Goal: Task Accomplishment & Management: Manage account settings

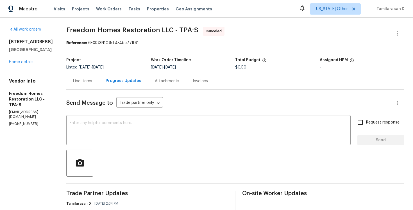
click at [79, 78] on div "Line Items" at bounding box center [82, 81] width 19 height 6
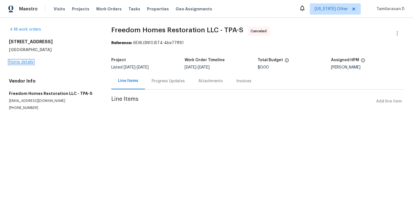
click at [23, 61] on link "Home details" at bounding box center [21, 62] width 24 height 4
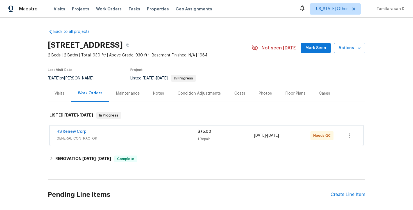
click at [115, 137] on span "GENERAL_CONTRACTOR" at bounding box center [126, 139] width 141 height 6
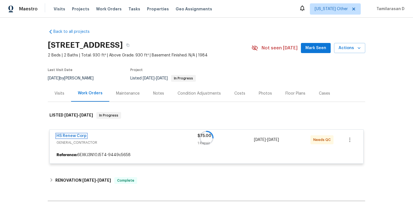
click at [83, 134] on link "HS Renew Corp" at bounding box center [71, 136] width 30 height 4
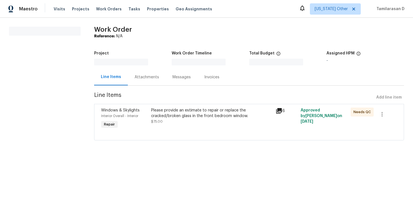
click at [83, 134] on div "All work orders Work Order Reference: N/A Project Work Order Timeline Total Bud…" at bounding box center [206, 87] width 413 height 138
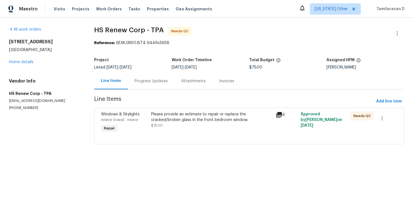
click at [145, 85] on div "Progress Updates" at bounding box center [151, 81] width 47 height 17
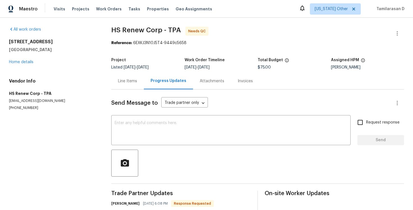
scroll to position [42, 0]
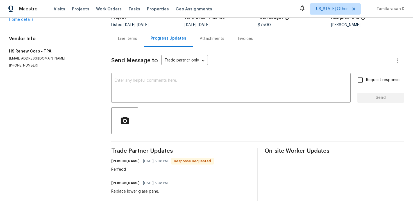
click at [133, 194] on div "Replace lower glass pane." at bounding box center [141, 192] width 60 height 6
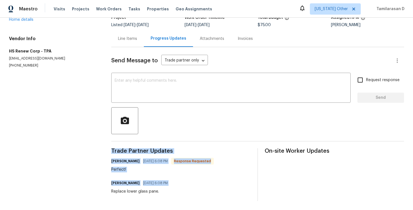
click at [124, 190] on div "Replace lower glass pane." at bounding box center [141, 192] width 60 height 6
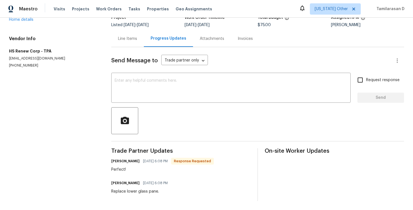
click at [124, 190] on div "Replace lower glass pane." at bounding box center [141, 192] width 60 height 6
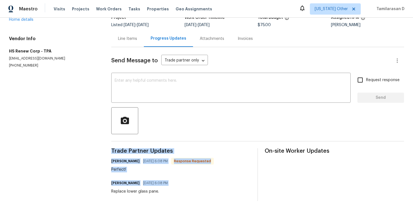
click at [136, 169] on div "Perfect!" at bounding box center [162, 170] width 103 height 6
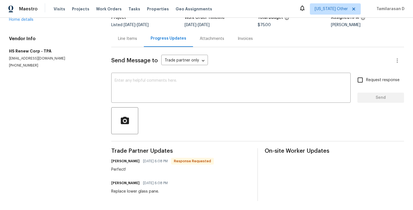
click at [136, 169] on div "Perfect!" at bounding box center [162, 170] width 103 height 6
click at [125, 195] on div "Trade Partner Updates Maria Moreta 09/16/2025 6:08 PM Response Requested Perfec…" at bounding box center [180, 174] width 139 height 53
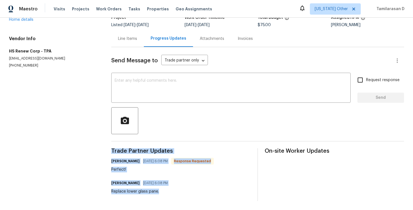
click at [125, 195] on div "Trade Partner Updates Maria Moreta 09/16/2025 6:08 PM Response Requested Perfec…" at bounding box center [180, 174] width 139 height 53
click at [126, 189] on div "Replace lower glass pane." at bounding box center [141, 192] width 60 height 6
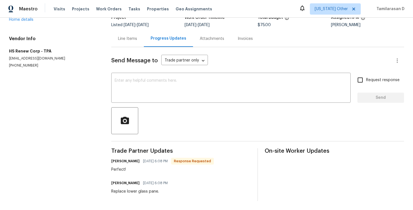
click at [126, 189] on div "Replace lower glass pane." at bounding box center [141, 192] width 60 height 6
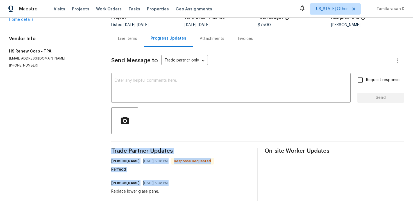
click at [126, 189] on div "Replace lower glass pane." at bounding box center [141, 192] width 60 height 6
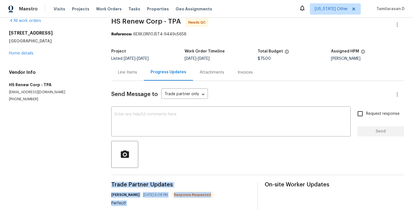
scroll to position [0, 0]
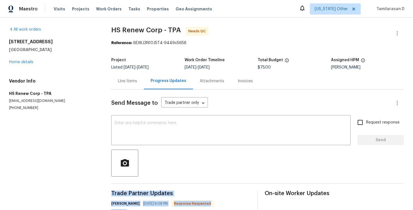
click at [124, 85] on div "Line Items" at bounding box center [127, 81] width 33 height 17
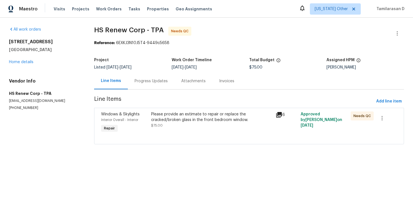
click at [208, 132] on div "Please provide an estimate to repair or replace the cracked/broken glass in the…" at bounding box center [211, 123] width 125 height 26
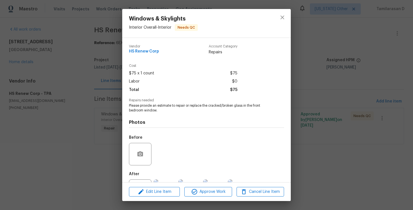
scroll to position [25, 0]
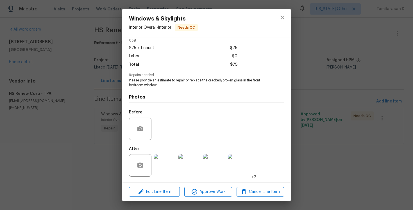
click at [166, 159] on img at bounding box center [165, 165] width 22 height 22
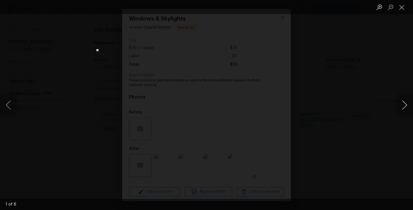
click at [407, 106] on button "Next image" at bounding box center [404, 105] width 17 height 22
click at [404, 105] on button "Next image" at bounding box center [404, 105] width 17 height 22
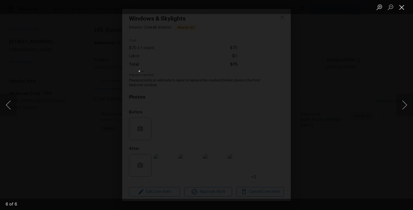
click at [402, 6] on button "Close lightbox" at bounding box center [401, 7] width 11 height 10
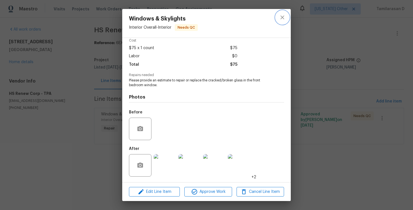
click at [288, 19] on button "close" at bounding box center [282, 17] width 13 height 13
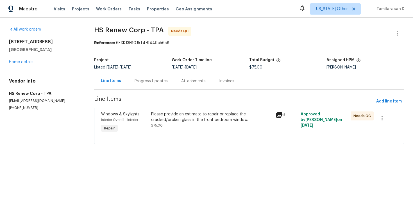
click at [152, 80] on div "Progress Updates" at bounding box center [151, 81] width 33 height 6
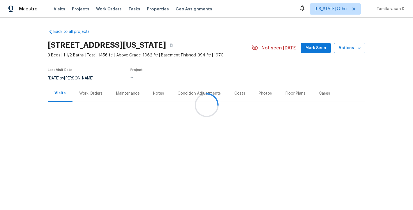
click at [85, 88] on div "Work Orders" at bounding box center [90, 93] width 37 height 17
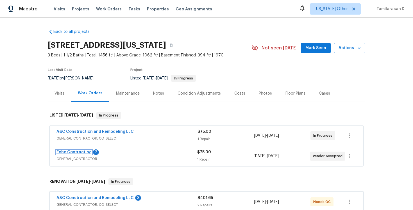
click at [73, 151] on link "Echo Contracting" at bounding box center [73, 152] width 35 height 4
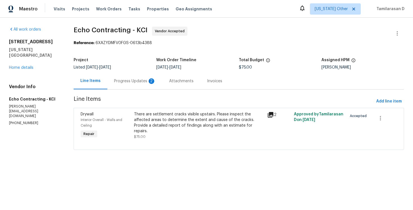
click at [151, 80] on div "2" at bounding box center [152, 81] width 6 height 6
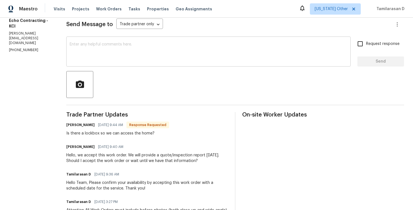
scroll to position [78, 0]
click at [126, 131] on div "Is there a lockbox so we can access the home?" at bounding box center [117, 134] width 103 height 6
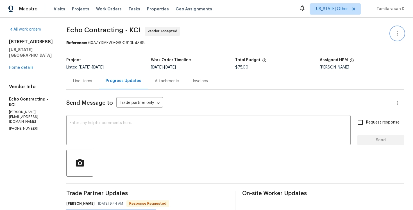
click at [395, 32] on icon "button" at bounding box center [397, 33] width 7 height 7
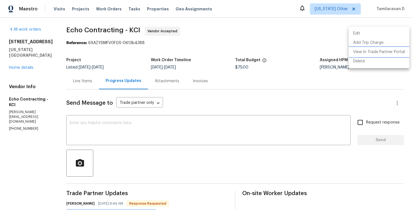
click at [366, 51] on li "View In Trade Partner Portal" at bounding box center [379, 51] width 61 height 9
click at [107, 121] on div at bounding box center [206, 105] width 413 height 210
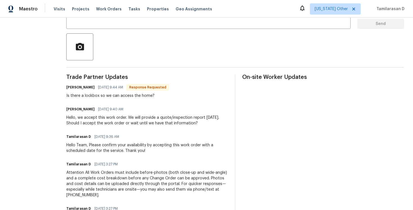
scroll to position [117, 0]
click at [111, 118] on div "Hello, we accept this work order. We will provide a quote/inspection report tom…" at bounding box center [147, 120] width 162 height 11
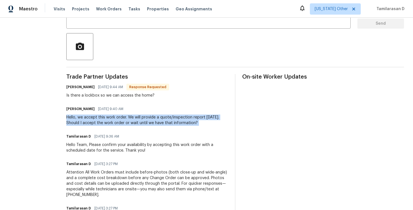
scroll to position [75, 0]
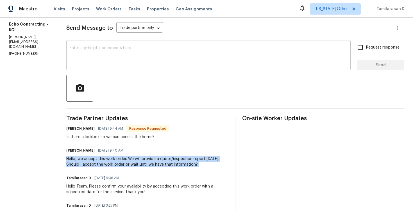
click at [91, 65] on textarea at bounding box center [209, 56] width 278 height 20
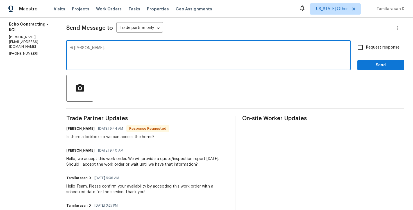
click at [103, 51] on textarea "Hi Amelia," at bounding box center [209, 56] width 278 height 20
click at [106, 51] on textarea "Hi Amelia," at bounding box center [209, 56] width 278 height 20
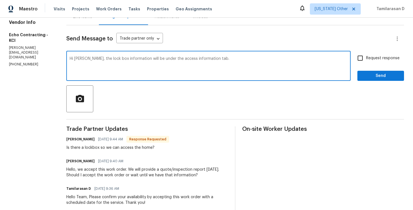
type textarea "Hi Amelia, the lock box information will be under the access information tab."
click at [374, 78] on span "Send" at bounding box center [381, 75] width 38 height 7
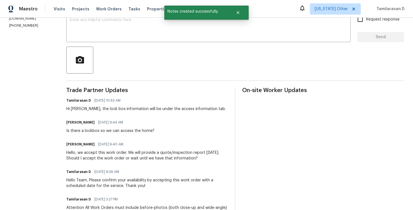
scroll to position [116, 0]
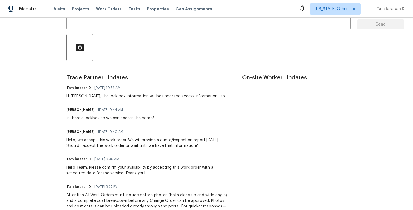
click at [83, 143] on div "Hello, we accept this work order. We will provide a quote/inspection report tom…" at bounding box center [147, 142] width 162 height 11
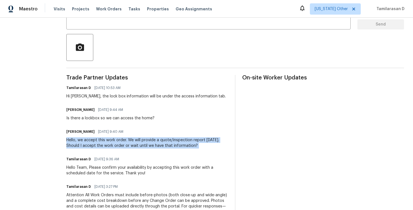
copy div "Hello, we accept this work order. We will provide a quote/inspection report tom…"
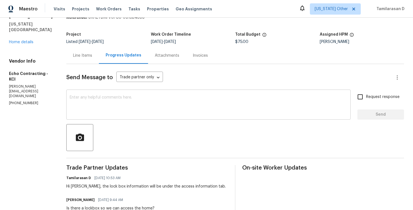
scroll to position [0, 0]
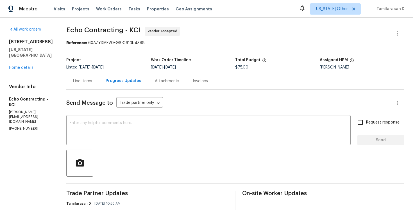
click at [92, 53] on section "Echo Contracting - KCI Vendor Accepted Reference: 6XAZYDMFV0FGS-0613b4388 Proje…" at bounding box center [235, 204] width 338 height 355
click at [80, 81] on div "Line Items" at bounding box center [82, 81] width 19 height 6
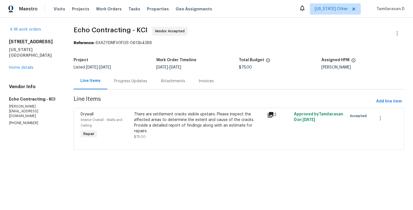
click at [127, 79] on div "Progress Updates" at bounding box center [130, 81] width 33 height 6
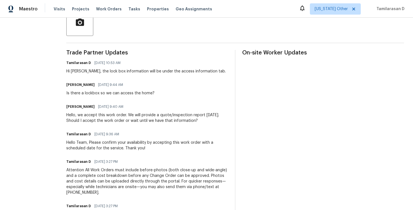
scroll to position [149, 0]
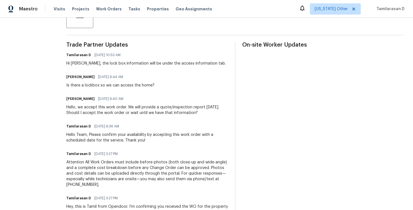
click at [97, 131] on div "Tamilarasan D 10/14/2025 9:36 AM Hello Team, Please confirm your availability b…" at bounding box center [147, 132] width 162 height 21
click at [94, 111] on div "Hello, we accept this work order. We will provide a quote/inspection report tom…" at bounding box center [147, 109] width 162 height 11
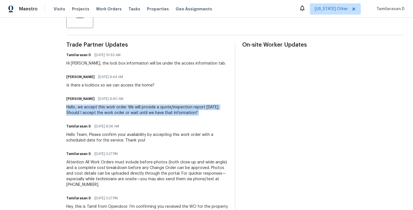
copy div "Hello, we accept this work order. We will provide a quote/inspection report tom…"
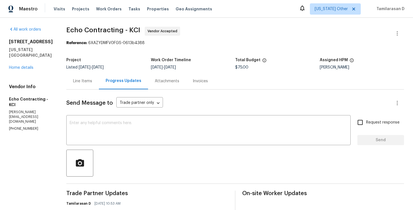
click at [114, 55] on div "Project Listed 10/7/2025 - 10/15/2025 Work Order Timeline 10/13/2025 - 10/15/20…" at bounding box center [235, 64] width 338 height 18
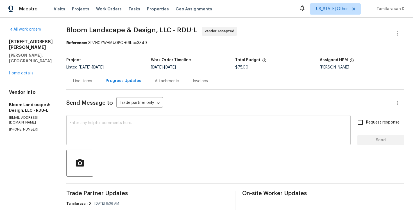
click at [101, 135] on textarea at bounding box center [209, 131] width 278 height 20
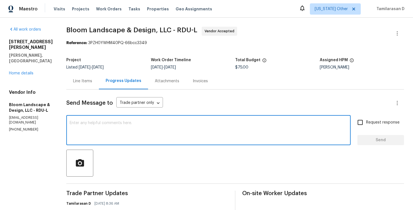
click at [81, 77] on div "Line Items" at bounding box center [82, 81] width 33 height 17
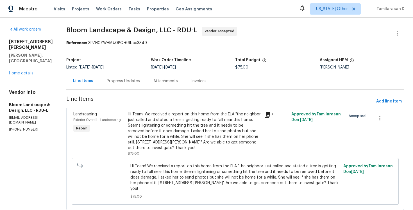
scroll to position [16, 0]
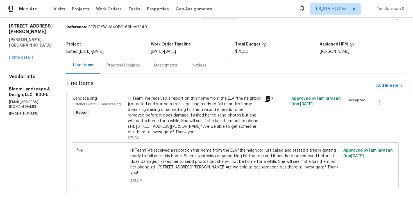
click at [120, 66] on div "Progress Updates" at bounding box center [123, 66] width 33 height 6
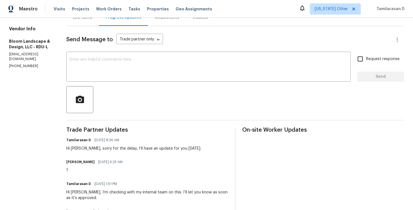
scroll to position [15, 0]
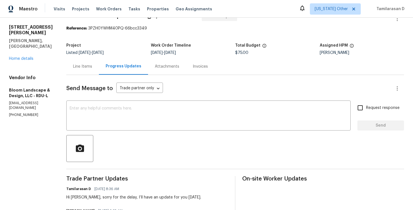
click at [89, 71] on div "Line Items" at bounding box center [82, 66] width 33 height 17
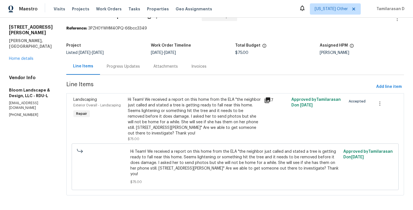
click at [169, 112] on div "Hi Team! We received a report on this home from the ELA "the neighbor just call…" at bounding box center [194, 116] width 133 height 39
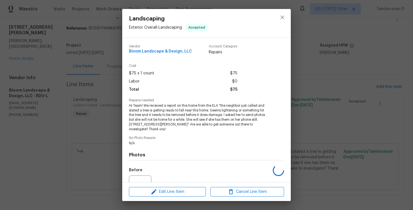
scroll to position [58, 0]
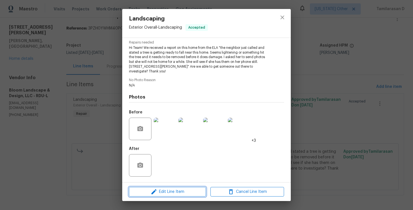
click at [161, 188] on span "Edit Line Item" at bounding box center [168, 191] width 74 height 7
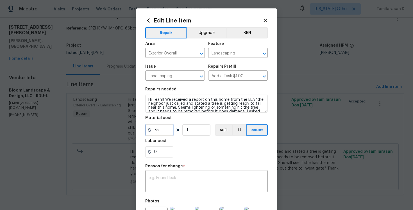
click at [159, 129] on input "75" at bounding box center [159, 129] width 28 height 11
type input "800"
click at [164, 182] on textarea at bounding box center [207, 182] width 116 height 12
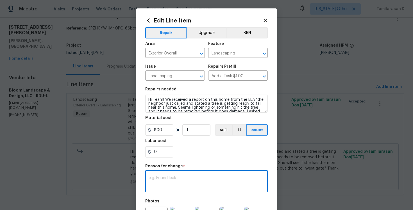
paste textarea "(TD) Updated cost per BR team approval."
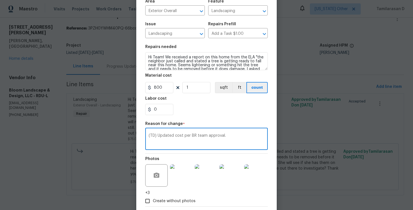
scroll to position [72, 0]
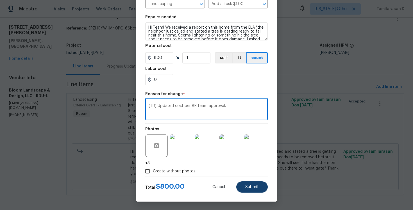
type textarea "(TD) Updated cost per BR team approval."
click at [255, 185] on button "Submit" at bounding box center [251, 186] width 31 height 11
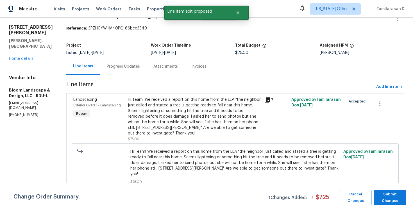
scroll to position [0, 0]
click at [388, 193] on span "Submit Changes" at bounding box center [390, 197] width 27 height 13
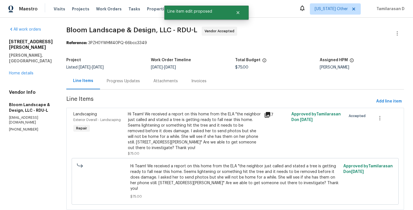
click at [108, 81] on div "Progress Updates" at bounding box center [123, 81] width 47 height 17
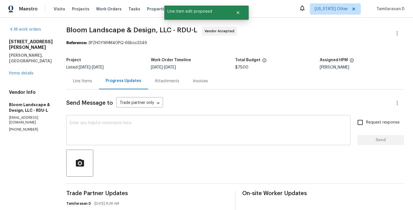
click at [104, 117] on div "x ​" at bounding box center [208, 131] width 284 height 29
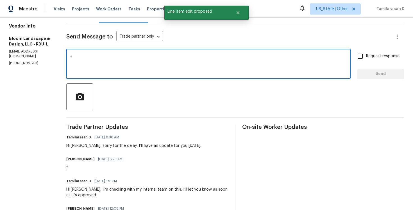
scroll to position [67, 0]
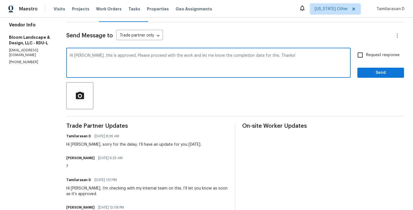
click at [119, 58] on textarea "Hi Leila, this is approved, Please proceed with the work and let me know the co…" at bounding box center [209, 64] width 278 height 20
type textarea "Hi Leila, this is approved! Please proceed with the work and let me know the co…"
click at [358, 50] on input "Request response" at bounding box center [360, 55] width 12 height 12
checkbox input "true"
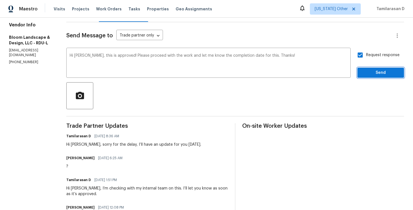
click at [373, 74] on span "Send" at bounding box center [381, 72] width 38 height 7
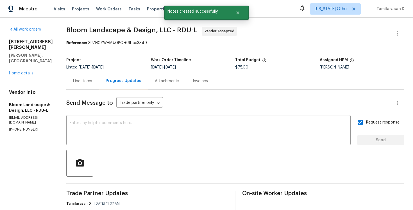
click at [89, 83] on div "Line Items" at bounding box center [82, 81] width 19 height 6
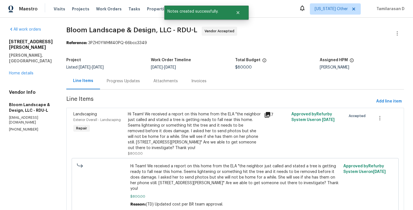
click at [137, 84] on div "Progress Updates" at bounding box center [123, 81] width 33 height 6
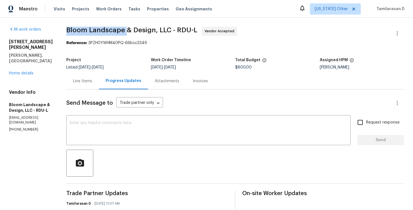
drag, startPoint x: 70, startPoint y: 28, endPoint x: 129, endPoint y: 29, distance: 59.0
copy span "Bloom Landscape"
click at [26, 59] on div "495 Ruth Cir Fuquay Varina, NC 27526 Home details" at bounding box center [31, 57] width 44 height 37
click at [23, 71] on link "Home details" at bounding box center [21, 73] width 24 height 4
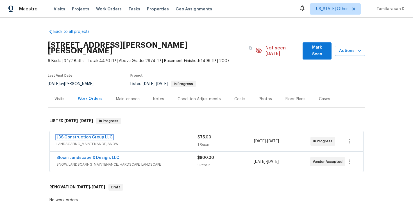
click at [92, 135] on link "JBS Construction Group LLC" at bounding box center [84, 137] width 56 height 4
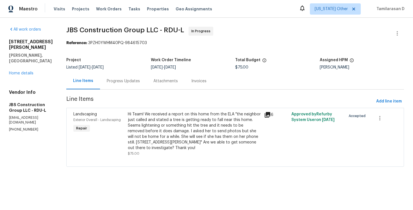
click at [145, 88] on div "Progress Updates" at bounding box center [123, 81] width 47 height 17
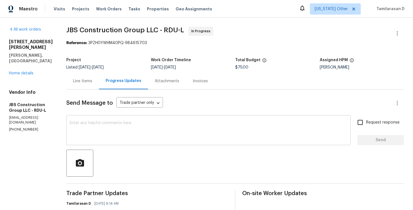
click at [131, 129] on textarea at bounding box center [209, 131] width 278 height 20
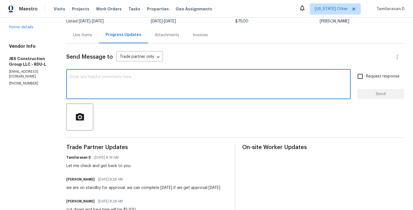
scroll to position [76, 0]
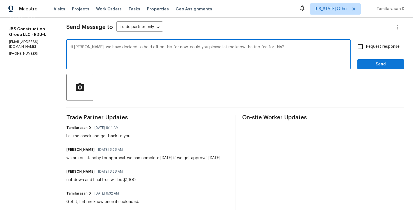
type textarea "Hi Kevin, we have decided to hold off on this for now, could you please let me …"
click at [358, 51] on input "Request response" at bounding box center [360, 47] width 12 height 12
checkbox input "true"
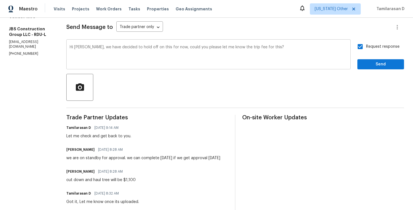
click at [280, 49] on textarea "Hi Kevin, we have decided to hold off on this for now, could you please let me …" at bounding box center [209, 55] width 278 height 20
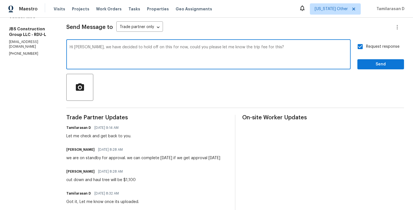
click at [287, 51] on textarea "Hi Kevin, we have decided to hold off on this for now, could you please let me …" at bounding box center [209, 55] width 278 height 20
click at [285, 50] on textarea "Hi Kevin, we have decided to hold off on this for now, could you please let me …" at bounding box center [209, 55] width 278 height 20
click at [275, 49] on textarea "Hi Kevin, we have decided to hold off on this for now, could you please let me …" at bounding box center [209, 55] width 278 height 20
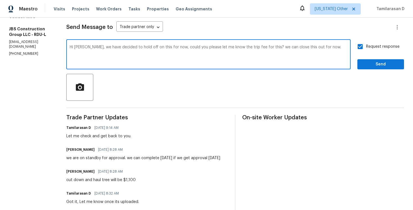
click at [209, 64] on textarea "Hi Kevin, we have decided to hold off on this for now, could you please let me …" at bounding box center [209, 55] width 278 height 20
click at [222, 51] on textarea "Hi Kevin, we have decided to hold off on this for now, could you please let me …" at bounding box center [209, 55] width 278 height 20
type textarea "Hi Kevin, we have decided to hold off on this for now, could you please let me …"
click at [220, 45] on div "Hi Kevin, we have decided to hold off on this for now, could you please let me …" at bounding box center [208, 55] width 284 height 29
click at [210, 47] on textarea "Hi Kevin, we have decided to hold off on this for now, could you please let me …" at bounding box center [209, 55] width 278 height 20
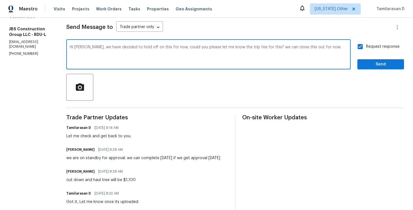
click at [210, 47] on textarea "Hi Kevin, we have decided to hold off on this for now, could you please let me …" at bounding box center [209, 55] width 278 height 20
click at [212, 52] on textarea "Hi Kevin, we have decided to hold off on this for now, could you please let me …" at bounding box center [209, 55] width 278 height 20
click at [369, 65] on span "Send" at bounding box center [381, 64] width 38 height 7
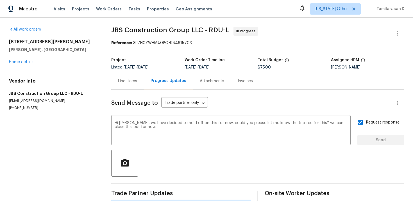
scroll to position [0, 0]
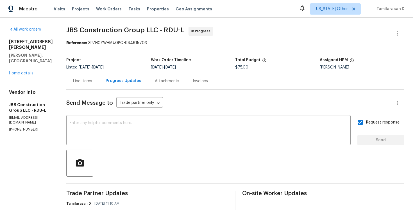
click at [123, 58] on div "Project Listed 10/8/2025 - 10/13/2025 Work Order Timeline 10/9/2025 - 10/13/202…" at bounding box center [235, 64] width 338 height 18
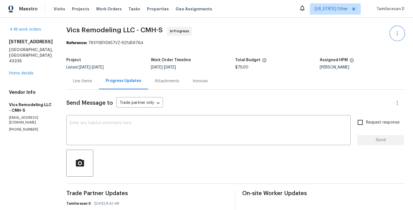
click at [397, 34] on icon "button" at bounding box center [397, 33] width 7 height 7
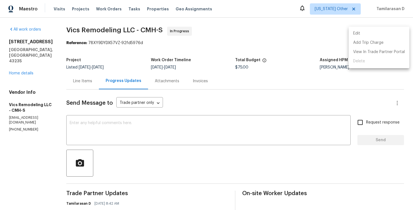
click at [368, 31] on li "Edit" at bounding box center [379, 33] width 61 height 9
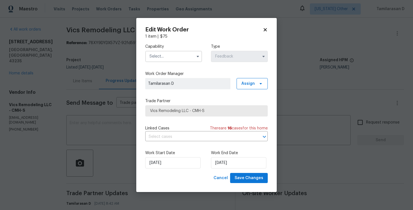
click at [187, 56] on input "text" at bounding box center [173, 56] width 57 height 11
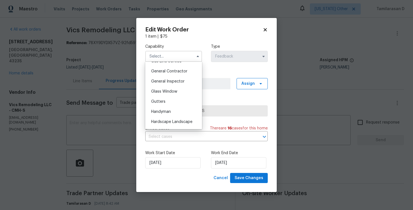
scroll to position [266, 0]
click at [163, 109] on span "Handyman" at bounding box center [161, 111] width 20 height 4
type input "Handyman"
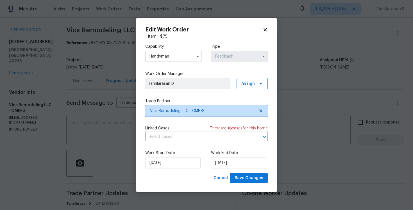
click at [173, 113] on span "Vics Remodeling LLC - CMH-S" at bounding box center [202, 111] width 105 height 6
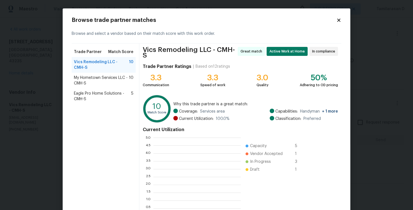
scroll to position [79, 87]
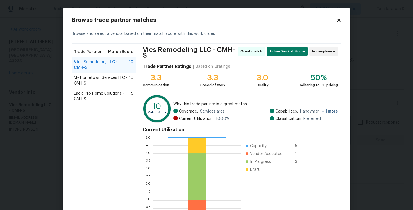
click at [109, 94] on span "Eagle Pro Home Solutions - CMH-S" at bounding box center [102, 96] width 57 height 11
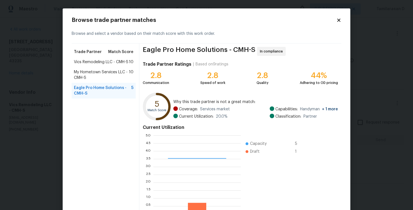
scroll to position [8, 0]
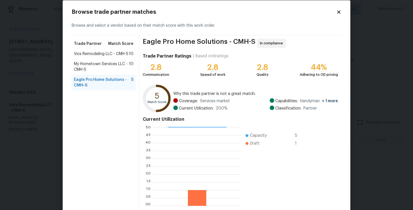
click at [95, 67] on span "My Hometown Services LLC - CMH-S" at bounding box center [101, 66] width 55 height 11
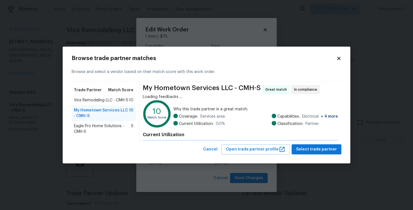
scroll to position [0, 0]
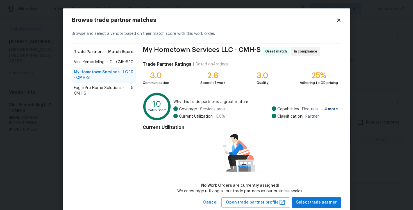
click at [86, 85] on span "Eagle Pro Home Solutions - CMH-S" at bounding box center [102, 90] width 57 height 11
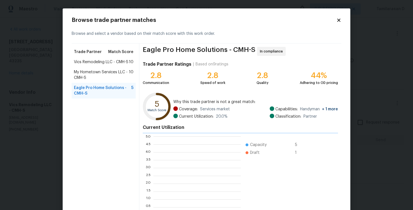
scroll to position [79, 87]
click at [87, 79] on span "My Hometown Services LLC - CMH-S" at bounding box center [101, 74] width 55 height 11
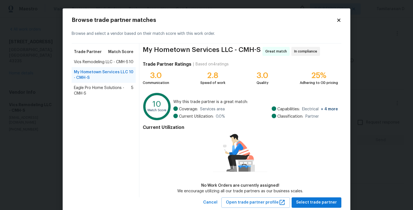
click at [73, 85] on div "Eagle Pro Home Solutions - CMH-S 5" at bounding box center [104, 91] width 64 height 16
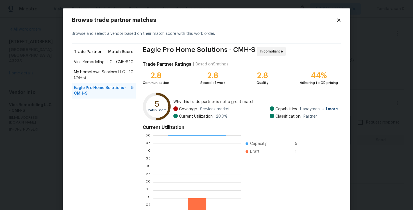
click at [338, 20] on icon at bounding box center [338, 20] width 5 height 5
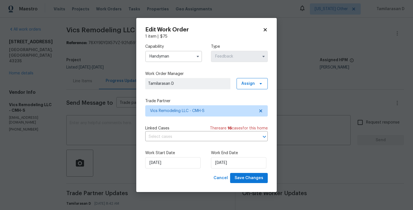
click at [265, 29] on icon at bounding box center [264, 29] width 3 height 3
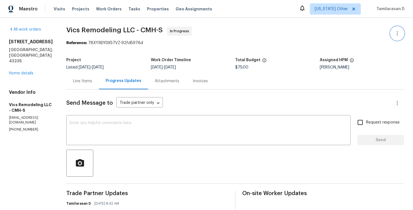
click at [394, 30] on button "button" at bounding box center [396, 33] width 13 height 13
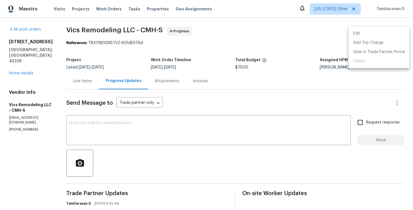
click at [358, 32] on li "Edit" at bounding box center [379, 33] width 61 height 9
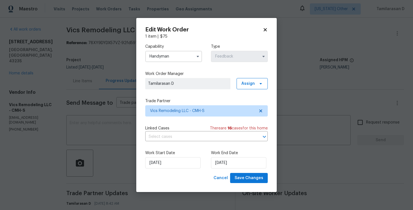
click at [176, 57] on input "Handyman" at bounding box center [173, 56] width 57 height 11
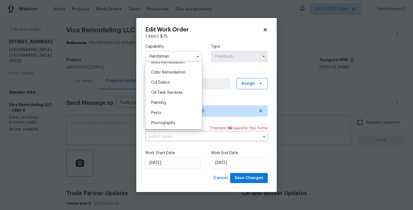
scroll to position [446, 0]
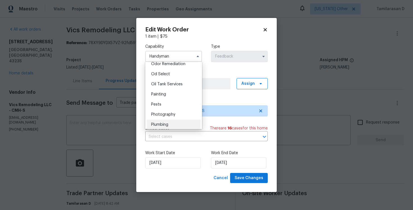
click at [167, 120] on div "Plumbing" at bounding box center [174, 125] width 54 height 10
type input "Plumbing"
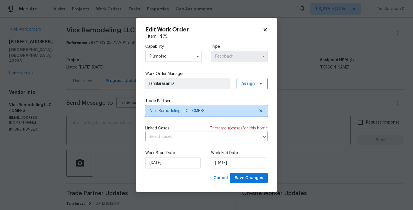
click at [163, 113] on span "Vics Remodeling LLC - CMH-S" at bounding box center [202, 111] width 105 height 6
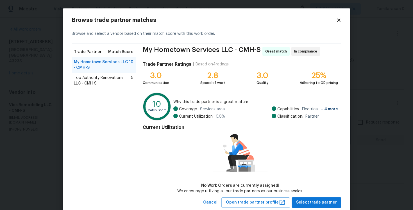
click at [109, 79] on span "Top Authority Renovations LLC - CMH-S" at bounding box center [102, 80] width 57 height 11
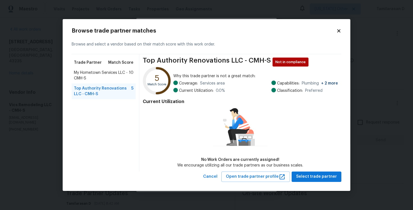
click at [94, 72] on span "My Hometown Services LLC - CMH-S" at bounding box center [101, 75] width 55 height 11
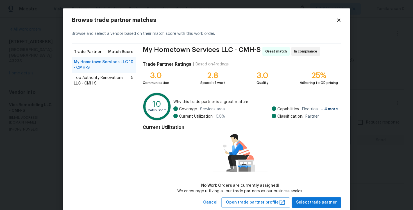
click at [339, 21] on icon at bounding box center [338, 20] width 3 height 3
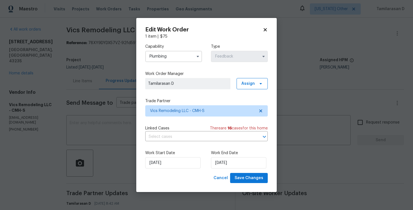
click at [137, 93] on div "Edit Work Order 1 item | $ 75 Capability Plumbing Type Feedback Work Order Mana…" at bounding box center [206, 105] width 140 height 174
click at [121, 78] on body "Maestro Visits Projects Work Orders Tasks Properties Geo Assignments Alaska Oth…" at bounding box center [206, 105] width 413 height 210
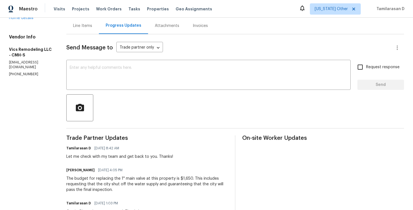
scroll to position [0, 0]
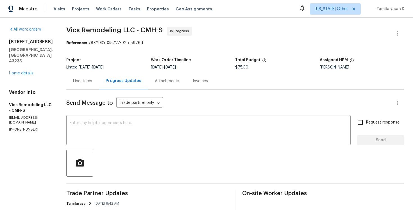
click at [73, 77] on div "Line Items" at bounding box center [82, 81] width 33 height 17
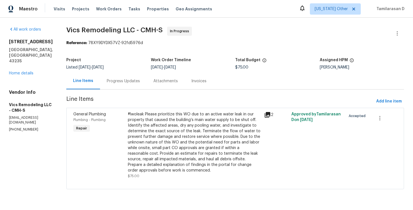
click at [192, 133] on div "#lwoleak Please prioritize this WO due to an active water leak in our property …" at bounding box center [194, 143] width 133 height 62
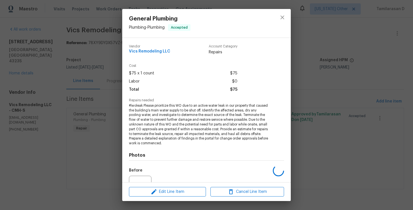
scroll to position [58, 0]
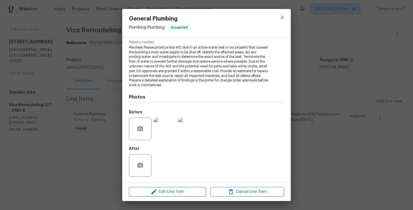
click at [163, 126] on img at bounding box center [165, 129] width 22 height 22
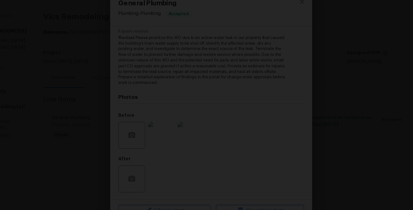
click at [99, 106] on img "Lightbox" at bounding box center [206, 104] width 391 height 199
click at [67, 86] on div "Lightbox" at bounding box center [206, 105] width 413 height 210
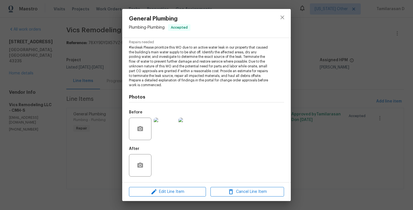
click at [90, 75] on div "General Plumbing Plumbing - Plumbing Accepted Vendor Vics Remodeling LLC Accoun…" at bounding box center [206, 105] width 413 height 210
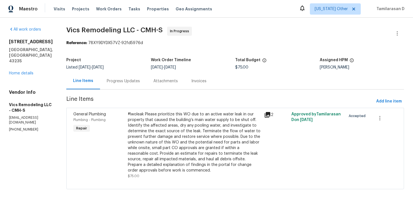
click at [22, 127] on p "(614) 809-0562" at bounding box center [31, 129] width 44 height 5
copy p "(614) 809-0562"
click at [112, 81] on div "Progress Updates" at bounding box center [123, 81] width 33 height 6
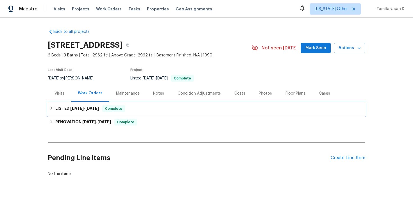
click at [52, 107] on icon at bounding box center [51, 108] width 4 height 4
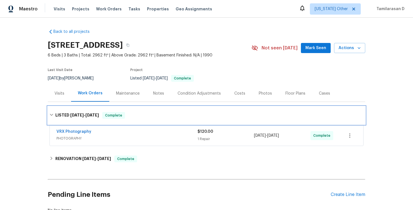
click at [53, 109] on div "LISTED [DATE] - [DATE] Complete" at bounding box center [206, 115] width 317 height 18
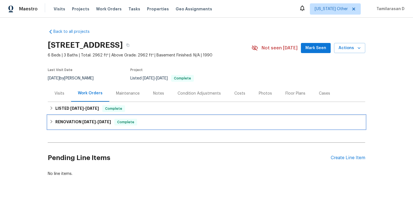
click at [49, 120] on icon at bounding box center [51, 122] width 4 height 4
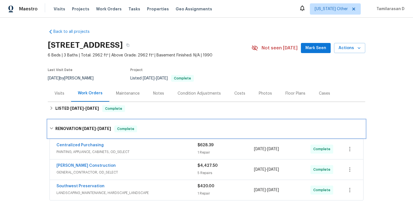
click at [53, 127] on div "RENOVATION 10/6/25 - 10/14/25 Complete" at bounding box center [206, 129] width 314 height 7
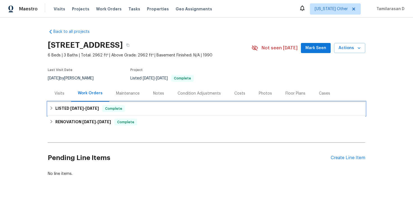
click at [54, 107] on div "LISTED 10/11/25 - 10/13/25 Complete" at bounding box center [206, 108] width 314 height 7
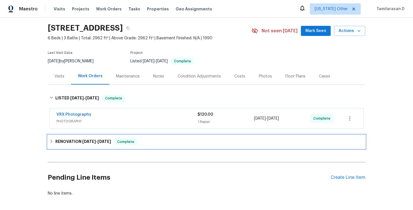
click at [50, 138] on div "RENOVATION 10/6/25 - 10/14/25 Complete" at bounding box center [206, 141] width 317 height 13
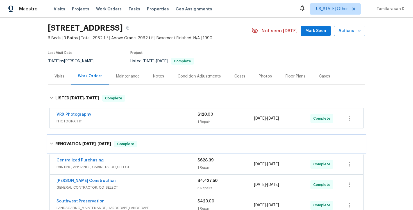
scroll to position [110, 0]
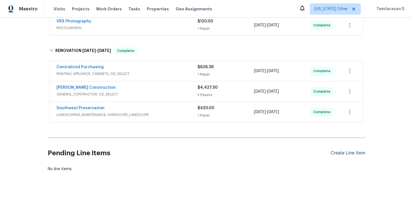
click at [343, 152] on div "Create Line Item" at bounding box center [348, 153] width 35 height 5
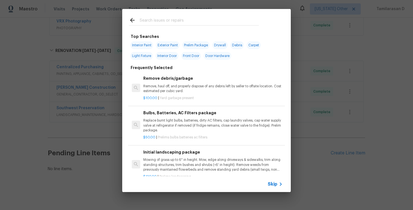
click at [275, 180] on div "Skip" at bounding box center [206, 184] width 169 height 16
click at [274, 186] on span "Skip" at bounding box center [273, 184] width 10 height 6
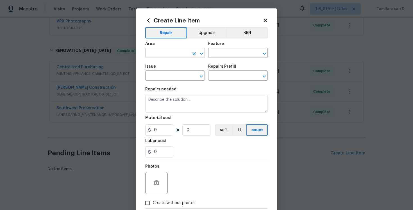
click at [168, 52] on input "text" at bounding box center [167, 53] width 44 height 9
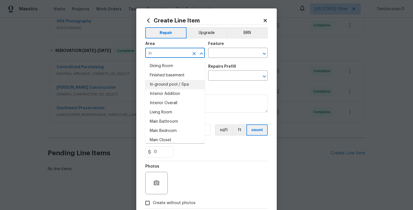
click at [159, 83] on li "In-ground pool / Spa" at bounding box center [175, 84] width 60 height 9
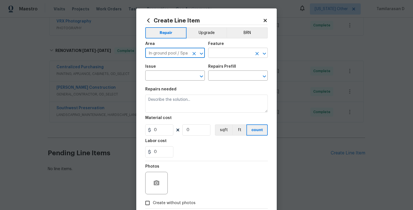
type input "In-ground pool / Spa"
click at [219, 56] on input "text" at bounding box center [230, 53] width 44 height 9
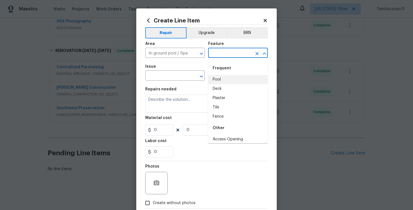
click at [218, 74] on div "Frequent" at bounding box center [238, 68] width 60 height 13
click at [219, 81] on li "Pool" at bounding box center [238, 79] width 60 height 9
type input "Pool"
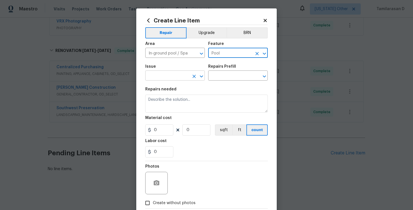
click at [154, 75] on input "text" at bounding box center [167, 76] width 44 height 9
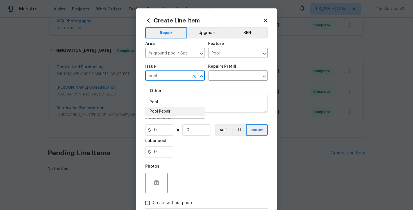
click at [166, 113] on li "Pool Repair" at bounding box center [175, 111] width 60 height 9
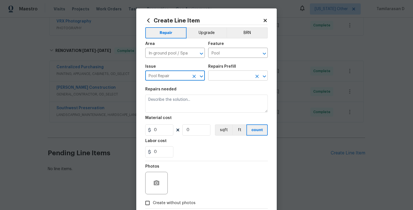
type input "Pool Repair"
click at [215, 78] on input "text" at bounding box center [230, 76] width 44 height 9
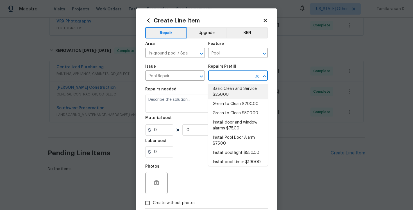
click at [225, 91] on li "Basic Clean and Service $250.00" at bounding box center [238, 91] width 60 height 15
type input "Basic Clean and Service $250.00"
type textarea "basic clean and service, balance chems, repair minor leaks at equipment, etc"
type input "250"
type input "1"
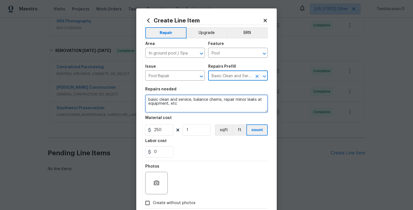
click at [155, 111] on textarea "basic clean and service, balance chems, repair minor leaks at equipment, etc" at bounding box center [206, 104] width 122 height 18
paste textarea "As requested, WO for treating and clearing the green pool with multiple treatme…"
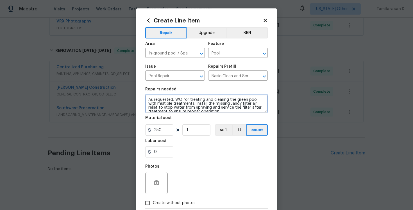
scroll to position [1, 0]
type textarea "As requested, WO for treating and clearing the green pool with multiple treatme…"
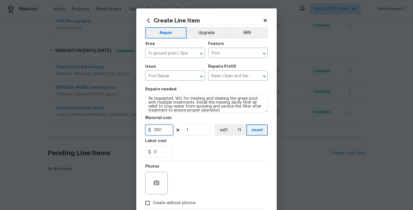
click at [162, 127] on input "250" at bounding box center [159, 129] width 28 height 11
click at [155, 129] on input "250" at bounding box center [159, 129] width 28 height 11
type input "445"
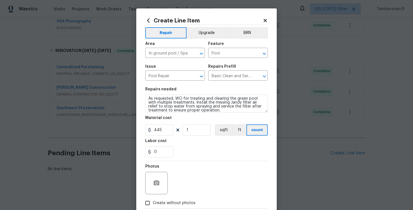
click at [202, 160] on section "Repairs needed As requested, WO for treating and clearing the green pool with m…" at bounding box center [206, 122] width 122 height 77
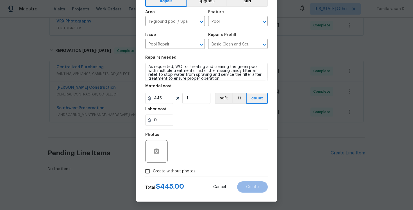
click at [150, 171] on input "Create without photos" at bounding box center [147, 171] width 11 height 11
checkbox input "true"
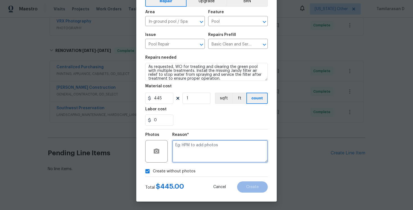
click at [190, 143] on textarea at bounding box center [219, 151] width 95 height 22
type textarea "N/A"
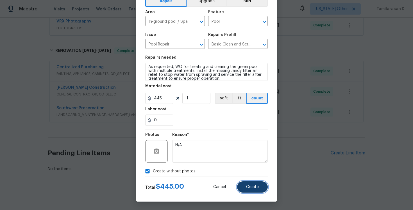
click at [247, 184] on button "Create" at bounding box center [252, 186] width 31 height 11
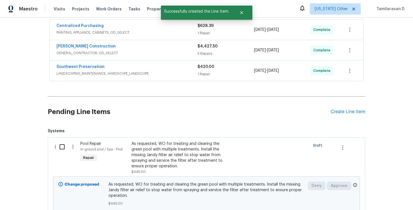
scroll to position [197, 0]
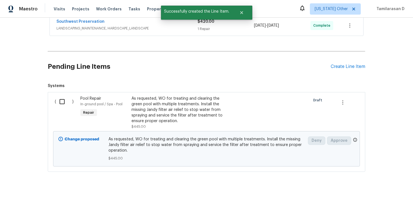
click at [65, 105] on input "checkbox" at bounding box center [64, 102] width 16 height 12
checkbox input "true"
click at [379, 196] on span "Create Work Order" at bounding box center [380, 196] width 37 height 7
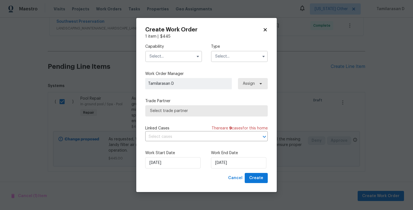
click at [238, 63] on div "Capability Type" at bounding box center [206, 52] width 122 height 27
click at [242, 60] on input "text" at bounding box center [239, 56] width 57 height 11
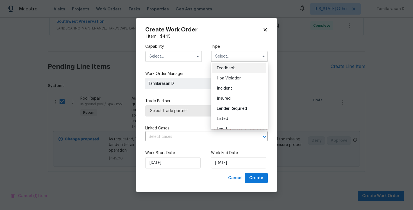
click at [229, 68] on span "Feedback" at bounding box center [226, 68] width 18 height 4
type input "Feedback"
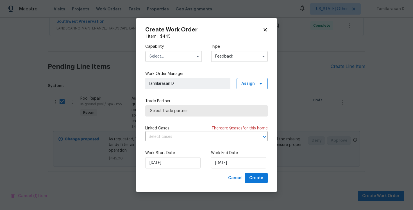
click at [173, 57] on input "text" at bounding box center [173, 56] width 57 height 11
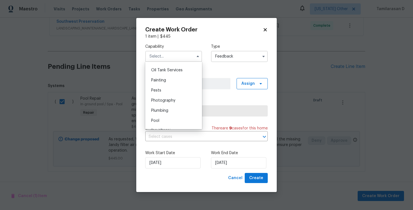
scroll to position [469, 0]
click at [156, 107] on div "Pool" at bounding box center [174, 111] width 54 height 10
type input "Pool"
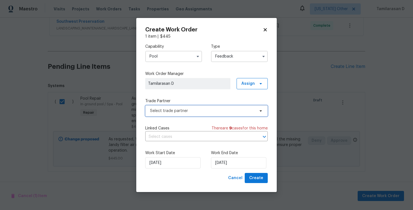
click at [171, 111] on span "Select trade partner" at bounding box center [202, 111] width 105 height 6
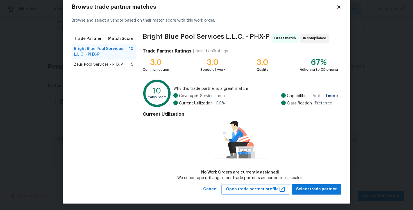
scroll to position [15, 0]
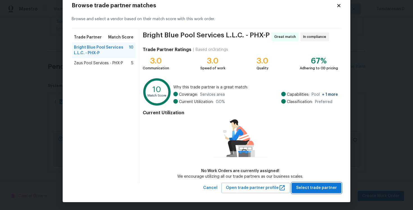
click at [311, 185] on span "Select trade partner" at bounding box center [316, 188] width 41 height 7
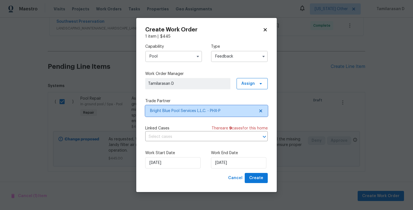
scroll to position [0, 0]
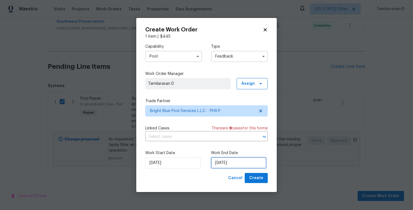
click at [227, 161] on input "14/10/2025" at bounding box center [238, 162] width 55 height 11
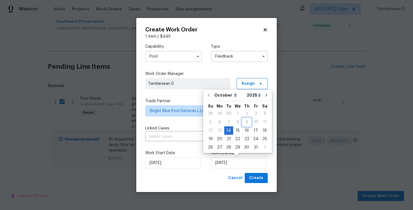
click at [246, 126] on div "9" at bounding box center [246, 122] width 9 height 8
click at [246, 129] on div "16" at bounding box center [246, 131] width 9 height 8
type input "16/10/2025"
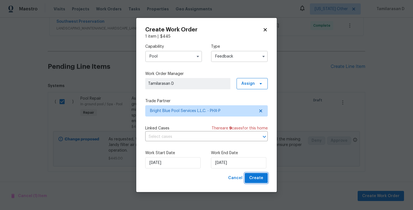
click at [253, 178] on span "Create" at bounding box center [256, 178] width 14 height 7
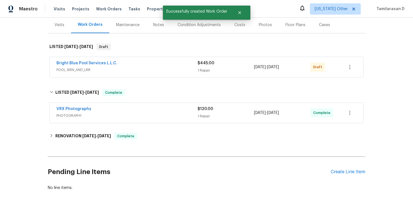
scroll to position [47, 0]
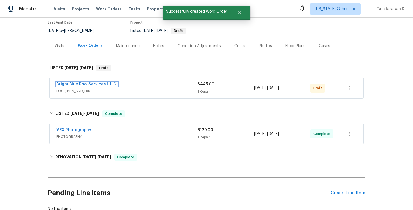
click at [87, 82] on link "Bright Blue Pool Services L.L.C." at bounding box center [86, 84] width 61 height 4
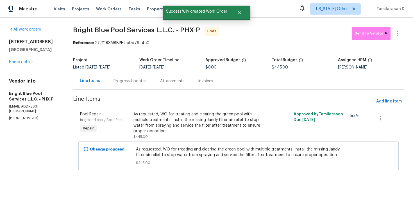
click at [124, 80] on div "Progress Updates" at bounding box center [129, 81] width 33 height 6
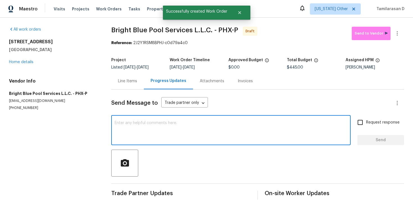
click at [124, 137] on textarea at bounding box center [231, 131] width 233 height 20
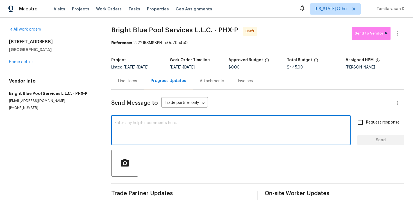
paste textarea "Hey, this is Tamil from Opendoor. I’m confirming you received the WO for the pr…"
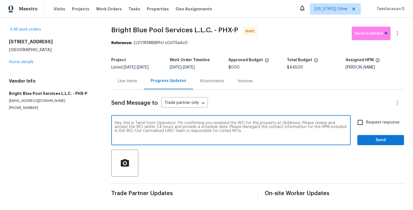
click at [287, 122] on textarea "Hey, this is Tamil from Opendoor. I’m confirming you received the WO for the pr…" at bounding box center [231, 131] width 233 height 20
paste textarea "1820 N Avoca Cir, Mesa, AZ 85207"
type textarea "Hey, this is Tamil from Opendoor. I’m confirming you received the WO for the pr…"
click at [364, 122] on input "Request response" at bounding box center [360, 123] width 12 height 12
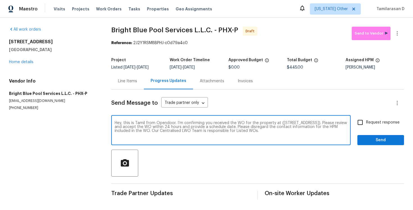
checkbox input "true"
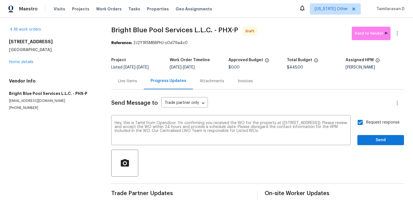
click at [379, 134] on div "Request response Send" at bounding box center [380, 131] width 47 height 29
click at [377, 138] on span "Send" at bounding box center [381, 140] width 38 height 7
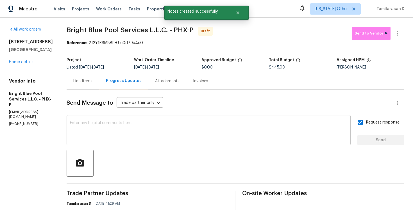
click at [117, 140] on textarea at bounding box center [208, 131] width 277 height 20
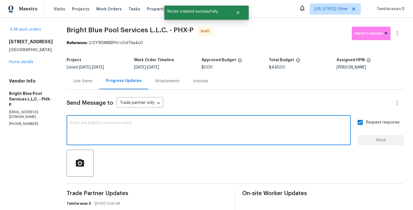
paste textarea "Attention All Work Orders must include before-photos (both close-up and wide-an…"
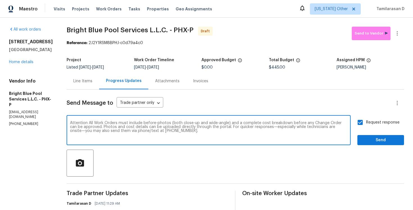
type textarea "Attention All Work Orders must include before-photos (both close-up and wide-an…"
click at [373, 140] on span "Send" at bounding box center [381, 140] width 38 height 7
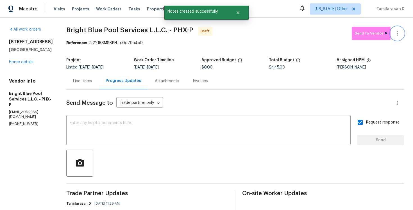
click at [395, 33] on icon "button" at bounding box center [397, 33] width 7 height 7
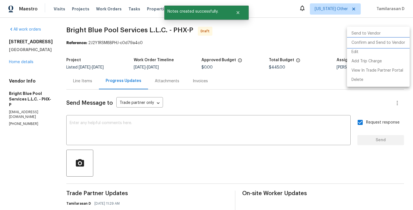
click at [365, 44] on li "Confirm and Send to Vendor" at bounding box center [378, 42] width 63 height 9
click at [274, 53] on div at bounding box center [206, 105] width 413 height 210
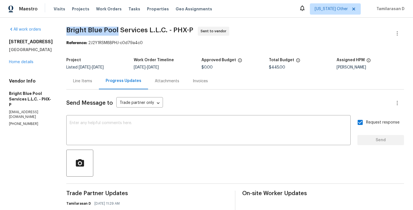
drag, startPoint x: 65, startPoint y: 31, endPoint x: 115, endPoint y: 31, distance: 50.8
click at [115, 31] on span "Bright Blue Pool Services L.L.C. - PHX-P" at bounding box center [129, 30] width 127 height 7
copy span "Bright Blue Pool"
click at [68, 24] on div "All work orders 1820 N Avoca Cir Mesa, AZ 85207 Home details Vendor Info Bright…" at bounding box center [206, 155] width 413 height 274
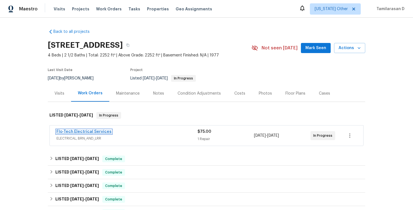
click at [95, 131] on link "Flo-Tech Electrical Services" at bounding box center [83, 132] width 55 height 4
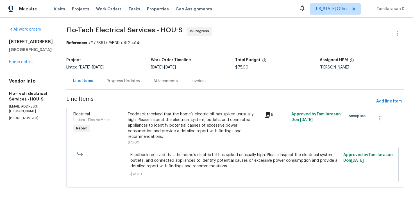
click at [135, 82] on div "Progress Updates" at bounding box center [123, 81] width 33 height 6
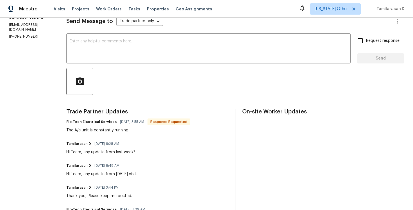
scroll to position [87, 0]
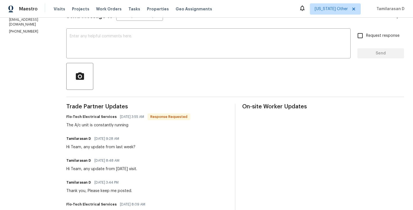
click at [107, 124] on div "The A/c unit is constantly running" at bounding box center [128, 125] width 124 height 6
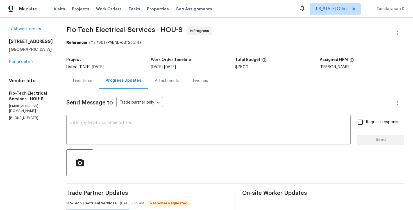
scroll to position [0, 0]
click at [83, 82] on div "Line Items" at bounding box center [82, 81] width 19 height 6
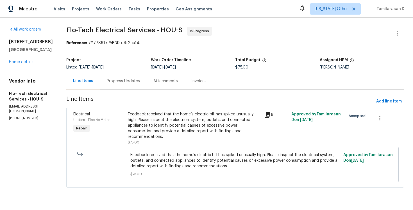
click at [162, 122] on div "Feedback received that the home’s electric bill has spiked unusually high. Plea…" at bounding box center [194, 126] width 133 height 28
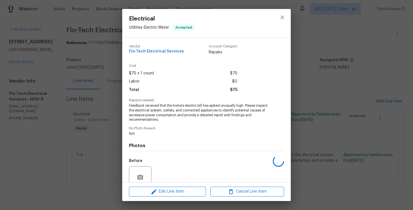
scroll to position [49, 0]
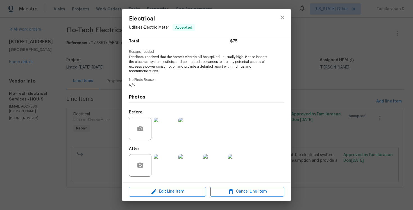
click at [168, 164] on img at bounding box center [165, 165] width 22 height 22
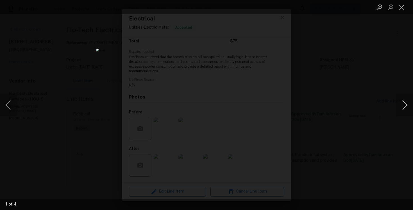
click at [401, 105] on button "Next image" at bounding box center [404, 105] width 17 height 22
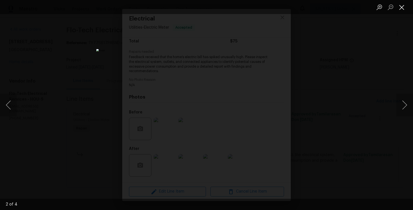
click at [402, 8] on button "Close lightbox" at bounding box center [401, 7] width 11 height 10
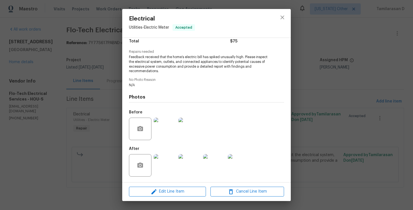
click at [162, 129] on img at bounding box center [165, 129] width 22 height 22
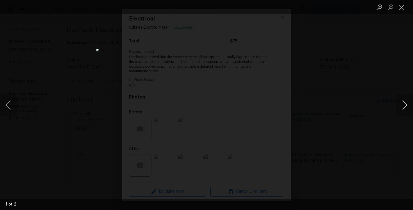
click at [406, 105] on button "Next image" at bounding box center [404, 105] width 17 height 22
click at [403, 6] on button "Close lightbox" at bounding box center [401, 7] width 11 height 10
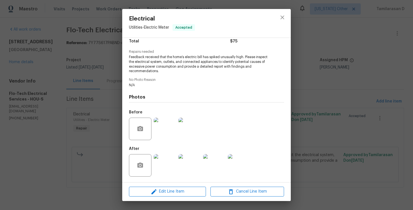
click at [87, 93] on div "Electrical Utilities - Electric Meter Accepted Vendor Flo-Tech Electrical Servi…" at bounding box center [206, 105] width 413 height 210
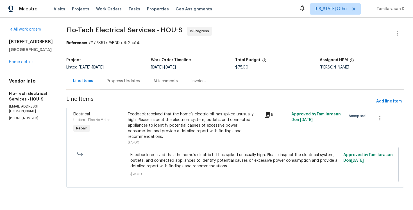
click at [115, 87] on div "Progress Updates" at bounding box center [123, 81] width 47 height 17
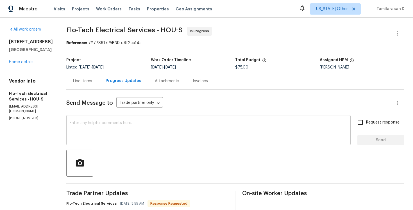
scroll to position [61, 0]
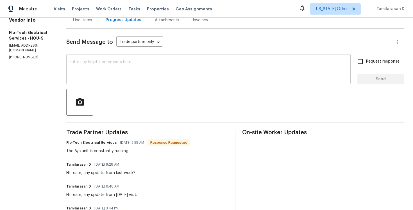
click at [104, 76] on textarea at bounding box center [209, 70] width 278 height 20
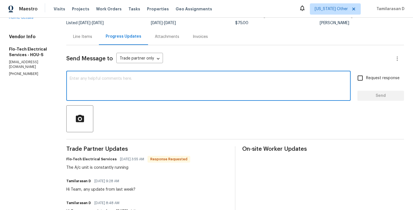
scroll to position [16, 0]
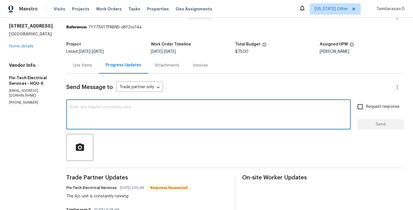
click at [113, 115] on textarea at bounding box center [209, 115] width 278 height 20
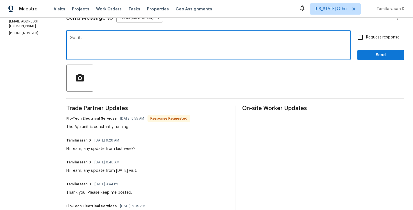
scroll to position [85, 0]
type textarea "Got it, Thanks!"
click at [382, 53] on span "Send" at bounding box center [381, 54] width 38 height 7
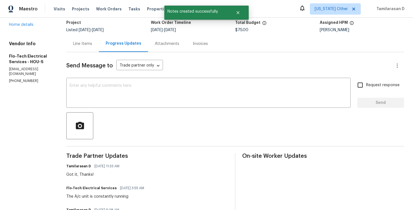
scroll to position [43, 0]
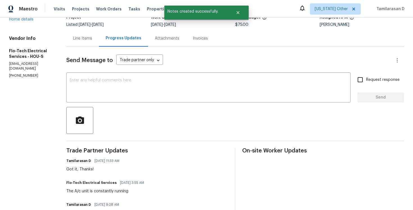
click at [78, 192] on div "The A/c unit is constantly running" at bounding box center [106, 191] width 81 height 6
copy div "The A/c unit is constantly running"
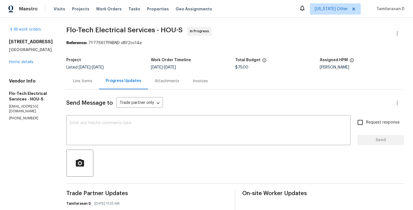
click at [79, 85] on div "Line Items" at bounding box center [82, 81] width 33 height 17
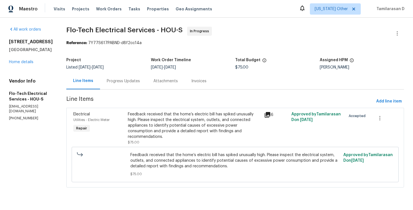
click at [154, 130] on div "Feedback received that the home’s electric bill has spiked unusually high. Plea…" at bounding box center [194, 126] width 133 height 28
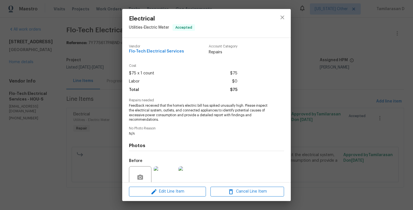
click at [149, 107] on span "Feedback received that the home’s electric bill has spiked unusually high. Plea…" at bounding box center [199, 112] width 140 height 19
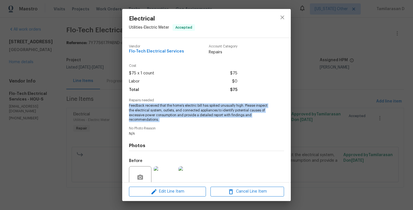
copy span "Feedback received that the home’s electric bill has spiked unusually high. Plea…"
click at [95, 111] on div "Electrical Utilities - Electric Meter Accepted Vendor Flo-Tech Electrical Servi…" at bounding box center [206, 105] width 413 height 210
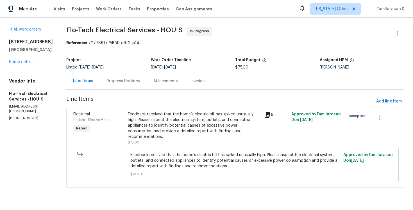
click at [111, 72] on div "Project Listed 10/8/2025 - 10/10/2025 Work Order Timeline 10/8/2025 - 10/10/202…" at bounding box center [235, 64] width 338 height 18
click at [111, 83] on div "Progress Updates" at bounding box center [123, 81] width 33 height 6
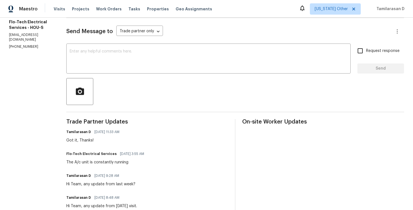
scroll to position [100, 0]
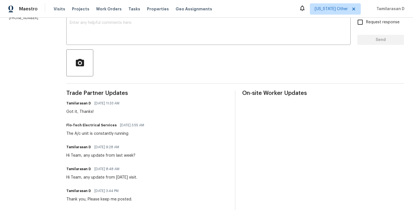
click at [93, 135] on div "The A/c unit is constantly running" at bounding box center [106, 134] width 81 height 6
copy div "The A/c unit is constantly running"
click at [150, 136] on div "Flo-Tech Electrical Services 10/14/2025 3:55 AM The A/c unit is constantly runn…" at bounding box center [147, 128] width 162 height 15
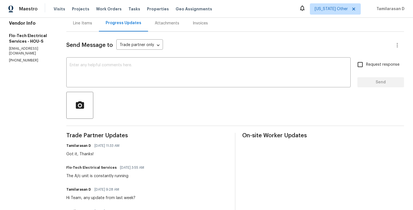
scroll to position [0, 0]
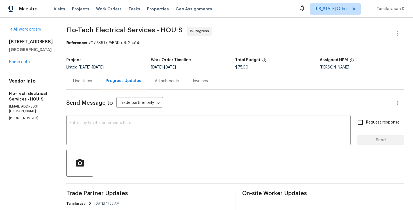
click at [85, 80] on div "Line Items" at bounding box center [82, 81] width 19 height 6
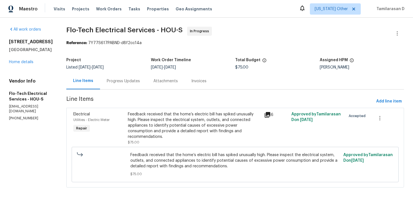
click at [117, 89] on div "Progress Updates" at bounding box center [123, 81] width 47 height 17
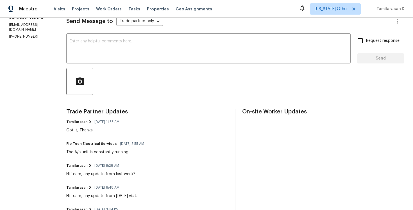
scroll to position [92, 0]
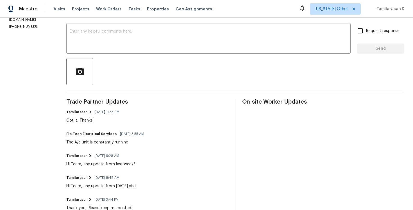
copy div "The A/c unit is constantly running"
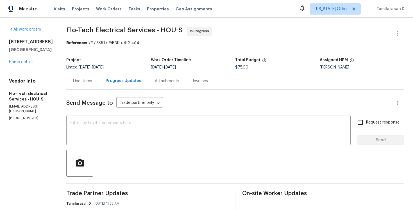
click at [91, 79] on div "Line Items" at bounding box center [82, 81] width 33 height 17
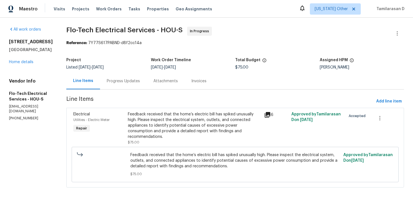
click at [173, 100] on span "Line Items" at bounding box center [220, 101] width 308 height 10
click at [173, 116] on div "Feedback received that the home’s electric bill has spiked unusually high. Plea…" at bounding box center [194, 126] width 133 height 28
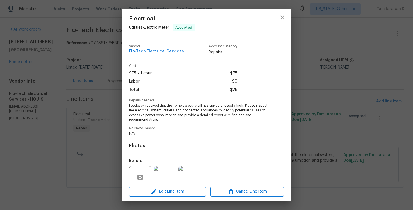
scroll to position [49, 0]
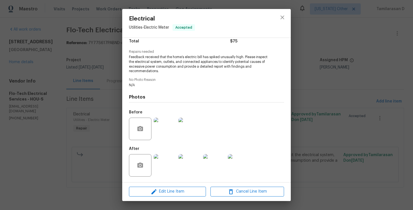
click at [159, 126] on img at bounding box center [165, 129] width 22 height 22
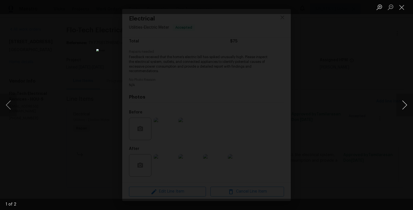
click at [406, 103] on button "Next image" at bounding box center [404, 105] width 17 height 22
click at [404, 3] on button "Close lightbox" at bounding box center [401, 7] width 11 height 10
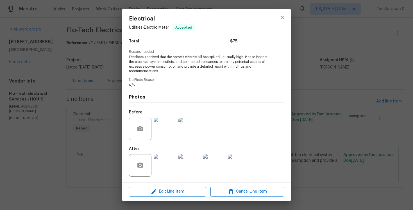
click at [165, 168] on img at bounding box center [165, 165] width 22 height 22
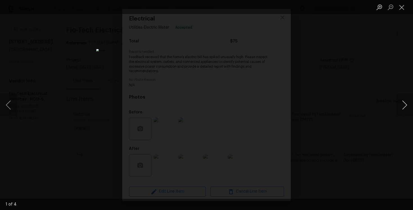
click at [401, 107] on button "Next image" at bounding box center [404, 105] width 17 height 22
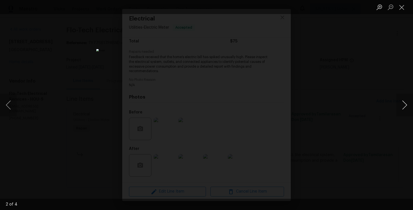
click at [401, 107] on button "Next image" at bounding box center [404, 105] width 17 height 22
click at [401, 106] on button "Next image" at bounding box center [404, 105] width 17 height 22
click at [401, 7] on button "Close lightbox" at bounding box center [401, 7] width 11 height 10
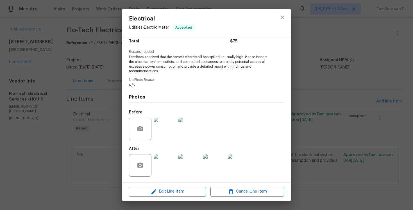
click at [45, 38] on div "Electrical Utilities - Electric Meter Accepted Vendor Flo-Tech Electrical Servi…" at bounding box center [206, 105] width 413 height 210
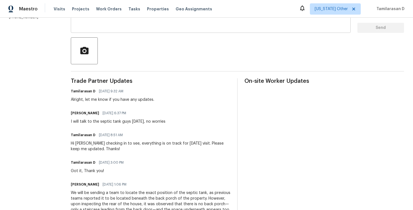
scroll to position [122, 0]
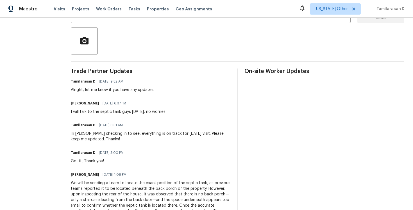
click at [102, 90] on div "Alright, let me know if you have any updates." at bounding box center [112, 90] width 83 height 6
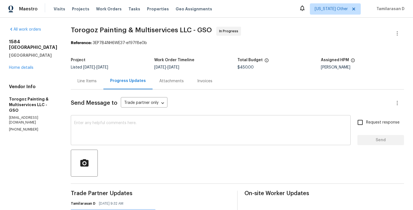
click at [112, 118] on div "x ​" at bounding box center [211, 131] width 280 height 29
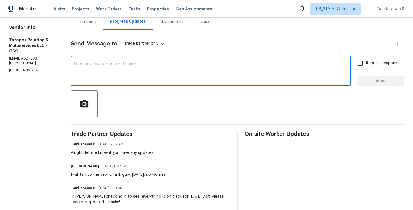
scroll to position [36, 0]
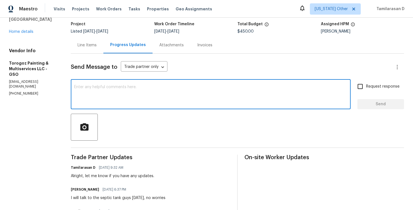
click at [104, 95] on textarea at bounding box center [210, 95] width 273 height 20
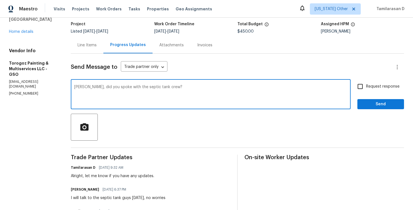
click at [113, 86] on textarea "[PERSON_NAME], did you spoke with the septic tank crew?" at bounding box center [210, 95] width 273 height 20
type textarea "[PERSON_NAME], did you spoke with the septic tank crew?"
click at [147, 97] on textarea "[PERSON_NAME], did you spoke with the septic tank crew?" at bounding box center [210, 95] width 273 height 20
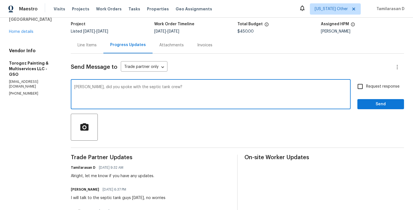
click at [175, 85] on textarea "[PERSON_NAME], did you spoke with the septic tank crew?" at bounding box center [210, 95] width 273 height 20
click at [171, 89] on textarea "[PERSON_NAME], did you spoke with the septic tank crew?" at bounding box center [210, 95] width 273 height 20
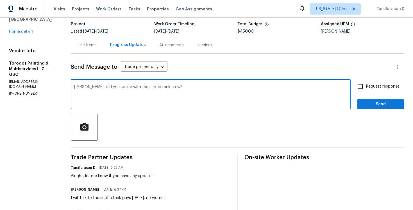
click at [135, 91] on textarea "[PERSON_NAME], did you spoke with the septic tank crew?" at bounding box center [210, 95] width 273 height 20
paste textarea
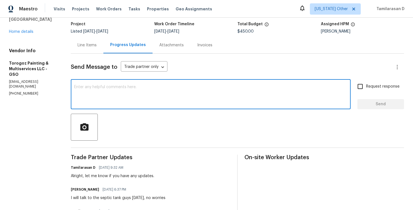
click at [128, 89] on textarea at bounding box center [210, 95] width 273 height 20
paste textarea "[PERSON_NAME], did you get a chance to speak with the septic tank crew?"
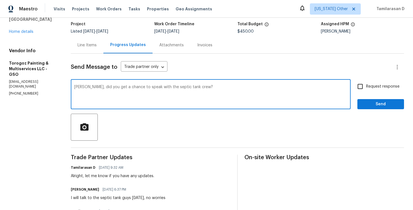
type textarea "[PERSON_NAME], did you get a chance to speak with the septic tank crew?"
click at [360, 85] on input "Request response" at bounding box center [360, 87] width 12 height 12
checkbox input "true"
drag, startPoint x: 106, startPoint y: 87, endPoint x: 136, endPoint y: 87, distance: 30.1
click at [136, 87] on textarea "[PERSON_NAME], did you get a chance to speak with the septic tank crew?" at bounding box center [210, 95] width 273 height 20
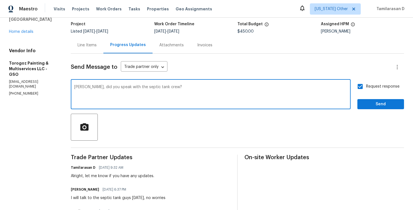
click at [205, 86] on textarea "[PERSON_NAME], did you speak with the septic tank crew?" at bounding box center [210, 95] width 273 height 20
drag, startPoint x: 106, startPoint y: 87, endPoint x: 149, endPoint y: 90, distance: 42.8
click at [149, 90] on textarea "[PERSON_NAME], did you speak with the septic tank crew?" at bounding box center [210, 95] width 273 height 20
click at [174, 90] on textarea "[PERSON_NAME], did you speak with the septic tank crew?" at bounding box center [210, 95] width 273 height 20
type textarea "[PERSON_NAME], did you speak with the septic tank crew?"
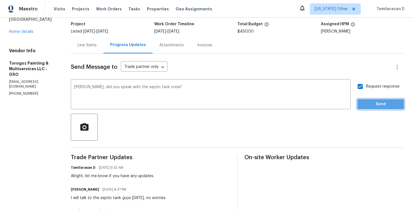
click at [365, 105] on span "Send" at bounding box center [381, 104] width 38 height 7
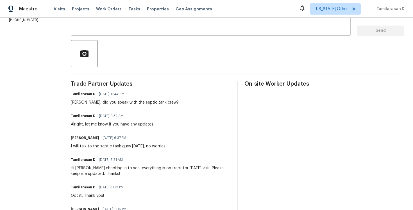
scroll to position [116, 0]
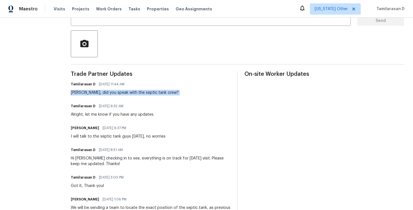
click at [162, 104] on div "Tamilarasan D [DATE] 9:32 AM Alright, let me know if you have any updates." at bounding box center [151, 109] width 160 height 15
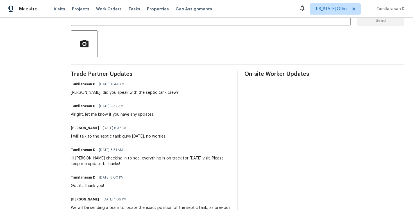
click at [149, 91] on div "[PERSON_NAME], did you speak with the septic tank crew?" at bounding box center [125, 93] width 108 height 6
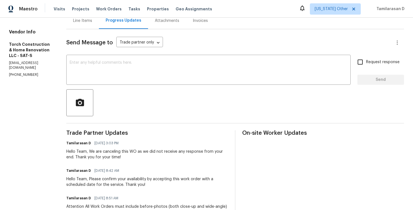
scroll to position [9, 0]
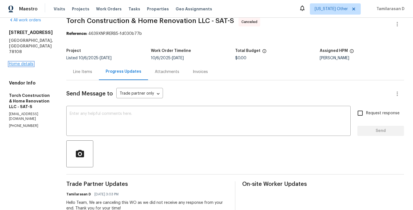
click at [29, 62] on link "Home details" at bounding box center [21, 64] width 24 height 4
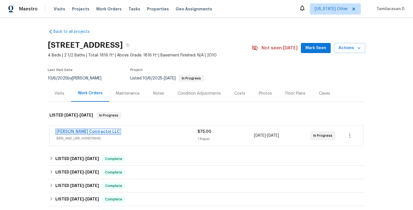
click at [80, 131] on link "[PERSON_NAME] Contractor LLC" at bounding box center [87, 132] width 63 height 4
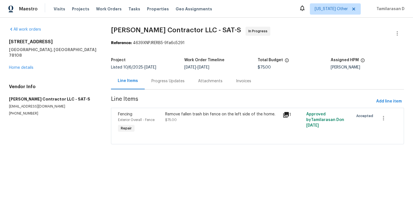
click at [153, 80] on div "Progress Updates" at bounding box center [167, 81] width 33 height 6
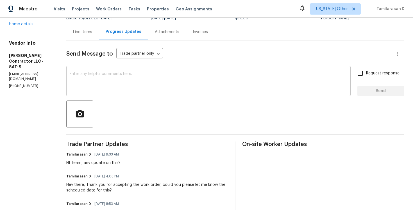
scroll to position [44, 0]
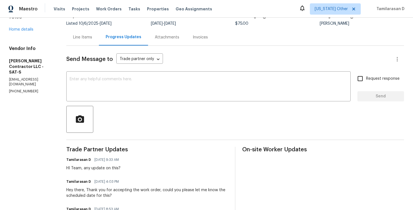
click at [26, 89] on p "[PHONE_NUMBER]" at bounding box center [31, 91] width 44 height 5
copy p "[PHONE_NUMBER]"
click at [110, 100] on div "x ​" at bounding box center [208, 87] width 284 height 29
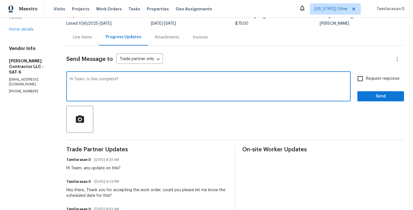
type textarea "Hi Team, is this complete?"
click at [377, 87] on div "Request response Send" at bounding box center [380, 87] width 47 height 29
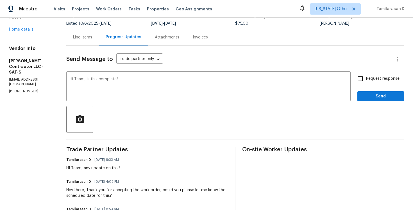
click at [365, 79] on input "Request response" at bounding box center [360, 79] width 12 height 12
checkbox input "true"
click at [377, 92] on button "Send" at bounding box center [380, 96] width 47 height 10
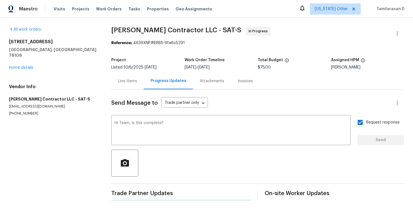
scroll to position [0, 0]
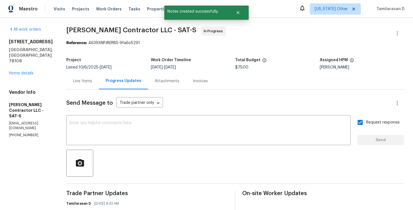
click at [83, 74] on div "Line Items" at bounding box center [82, 81] width 33 height 17
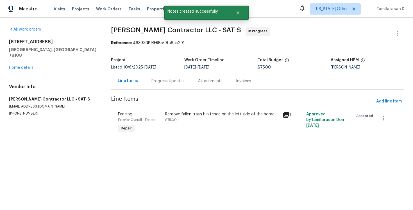
click at [183, 122] on div "Remove fallen trash bin fence on the left side of the home. $75.00" at bounding box center [222, 117] width 114 height 11
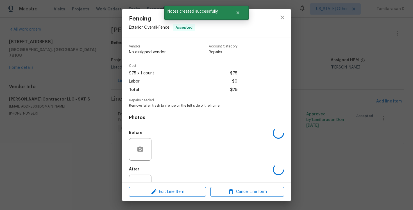
scroll to position [21, 0]
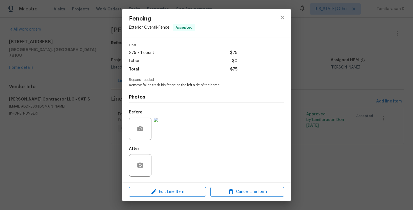
click at [93, 94] on div "Fencing Exterior Overall - Fence Accepted Vendor [PERSON_NAME] Contractor LLC A…" at bounding box center [206, 105] width 413 height 210
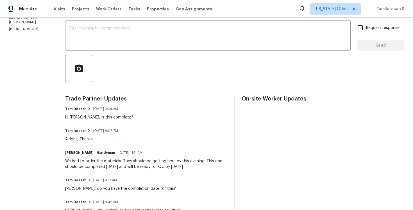
scroll to position [99, 0]
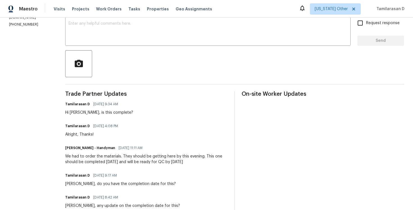
click at [99, 115] on div "Hi [PERSON_NAME], is this complete?" at bounding box center [99, 113] width 68 height 6
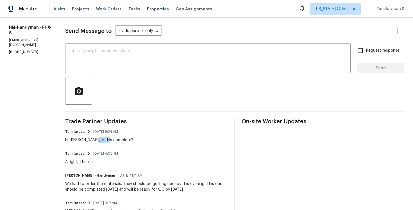
scroll to position [24, 0]
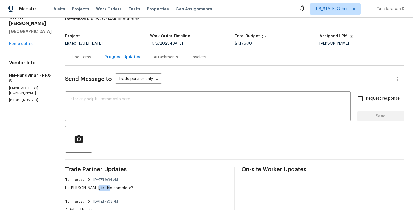
click at [15, 98] on p "[PHONE_NUMBER]" at bounding box center [30, 100] width 43 height 5
copy p "[PHONE_NUMBER]"
click at [102, 110] on textarea at bounding box center [208, 107] width 279 height 20
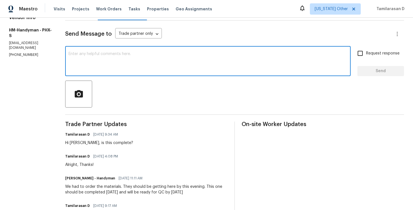
scroll to position [74, 0]
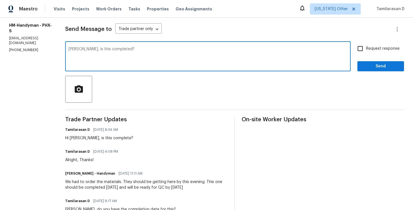
click at [110, 53] on textarea "[PERSON_NAME], is this completed?" at bounding box center [208, 57] width 279 height 20
click at [110, 53] on textarea "Joe, is this completed?" at bounding box center [208, 57] width 279 height 20
type textarea "Joe, is this completed?"
paste textarea
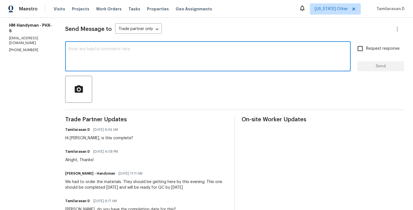
click at [106, 55] on textarea at bounding box center [208, 57] width 279 height 20
paste textarea "Joe, is this all wrapped up?"
type textarea "Joe, is this all wrapped up?"
click at [358, 49] on input "Request response" at bounding box center [360, 49] width 12 height 12
checkbox input "true"
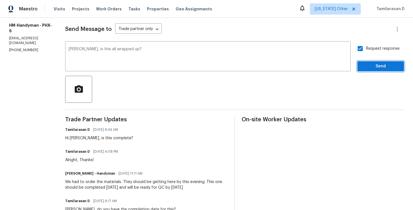
click at [376, 67] on span "Send" at bounding box center [381, 66] width 38 height 7
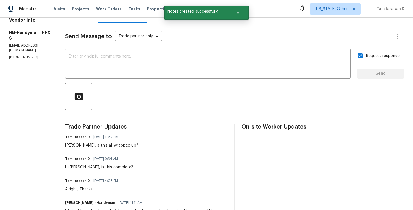
scroll to position [0, 0]
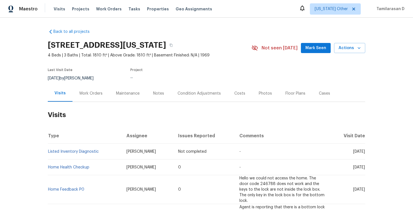
click at [81, 91] on div "Work Orders" at bounding box center [90, 94] width 23 height 6
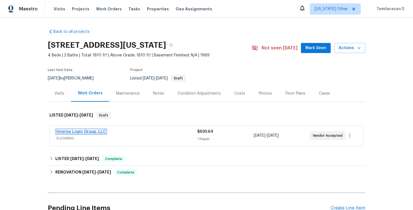
click at [81, 132] on link "Interior Logic Group, LLC" at bounding box center [80, 132] width 49 height 4
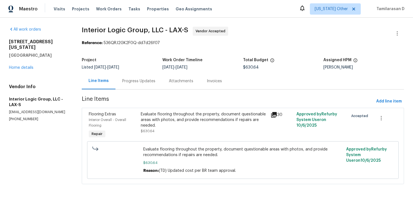
click at [152, 83] on div "Progress Updates" at bounding box center [138, 81] width 33 height 6
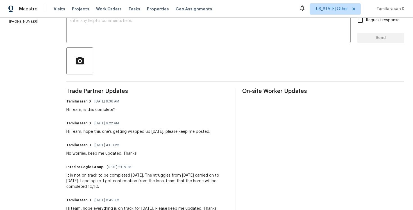
scroll to position [106, 0]
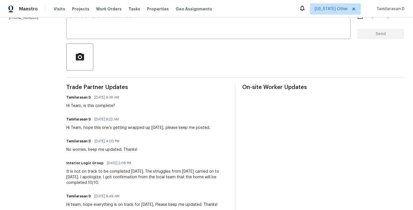
click at [147, 128] on div "Hi Team, hope this one’s getting wrapped up [DATE], please keep me posted." at bounding box center [138, 128] width 144 height 6
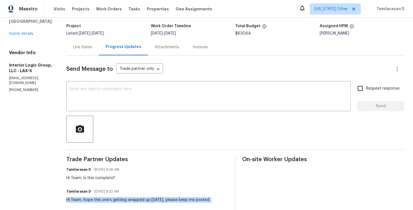
scroll to position [0, 0]
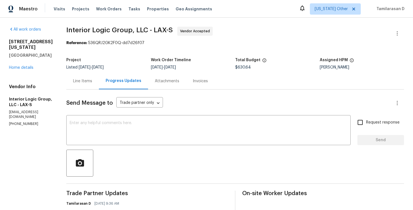
click at [17, 111] on div "Vendor Info Interior Logic Group, LLC - LAX-S ps.natact@interiorlogicgroup.com …" at bounding box center [31, 105] width 44 height 42
copy p "(503) 433-2972"
click at [92, 83] on div "Line Items" at bounding box center [82, 81] width 19 height 6
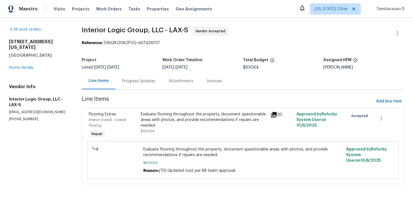
click at [123, 88] on div "Progress Updates" at bounding box center [138, 81] width 47 height 17
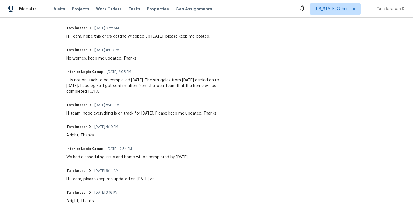
scroll to position [198, 0]
click at [116, 90] on div "It is not on track to be completed today. The struggles from yesterday carried …" at bounding box center [147, 85] width 162 height 17
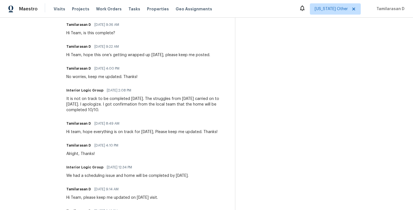
scroll to position [0, 0]
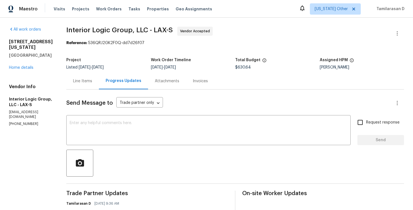
click at [92, 83] on div "Line Items" at bounding box center [82, 81] width 19 height 6
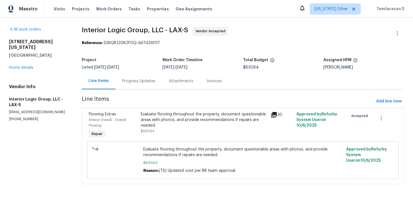
click at [135, 78] on div "Progress Updates" at bounding box center [138, 81] width 47 height 17
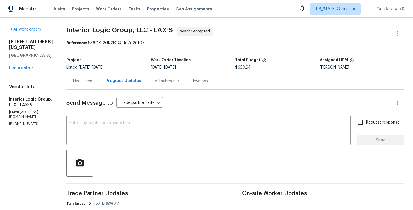
click at [139, 60] on div "Project" at bounding box center [108, 61] width 85 height 7
click at [141, 62] on div "Project" at bounding box center [108, 61] width 85 height 7
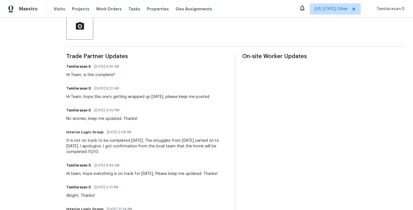
scroll to position [137, 0]
click at [104, 77] on div "Hi Team, is this complete?" at bounding box center [94, 76] width 56 height 6
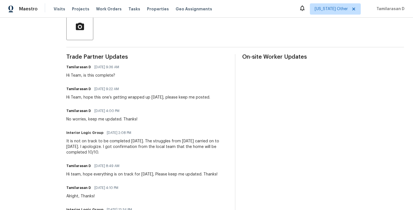
click at [104, 77] on div "Hi Team, is this complete?" at bounding box center [94, 76] width 56 height 6
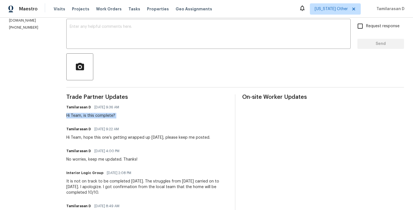
scroll to position [105, 0]
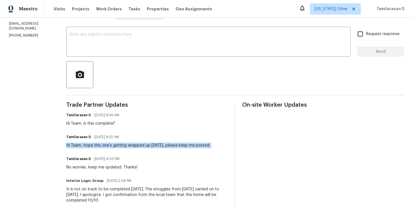
scroll to position [80, 0]
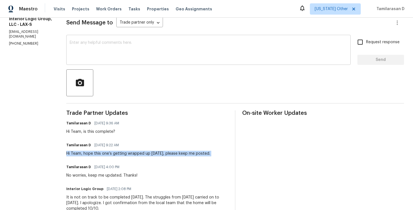
click at [94, 62] on div "x ​" at bounding box center [208, 50] width 284 height 29
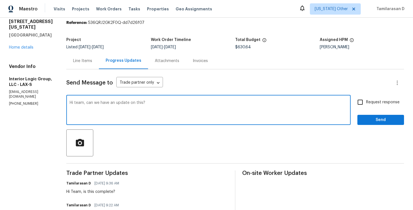
scroll to position [7, 0]
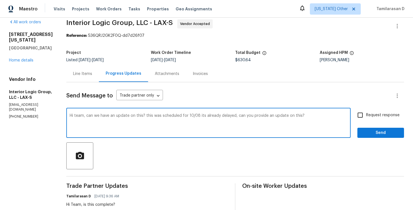
click at [160, 115] on textarea "Hi team, can we have an update on this? this was scheduled for 10/08 its alread…" at bounding box center [209, 124] width 278 height 20
paste textarea "ey team, any update on this? It was scheduled for 10/08 and is already delayed …"
click at [231, 116] on textarea "Hey team, any update on this? It was scheduled for 10/08 and is already delayed…" at bounding box center [209, 124] width 278 height 20
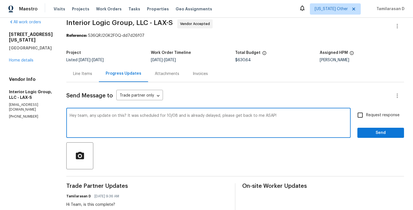
click at [314, 120] on textarea "Hey team, any update on this? It was scheduled for 10/08 and is already delayed…" at bounding box center [209, 124] width 278 height 20
type textarea "Hey team, any update on this? It was scheduled for 10/08 and is already delayed…"
click at [363, 114] on input "Request response" at bounding box center [360, 115] width 12 height 12
checkbox input "true"
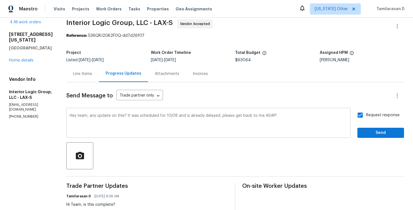
scroll to position [21, 0]
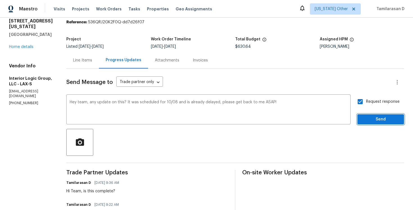
click at [371, 118] on span "Send" at bounding box center [381, 119] width 38 height 7
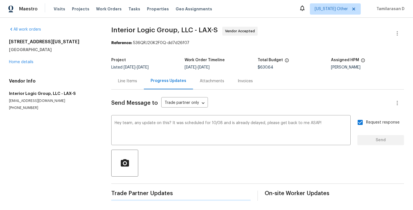
scroll to position [0, 0]
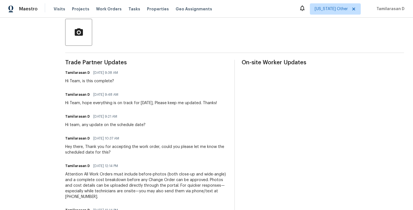
scroll to position [132, 0]
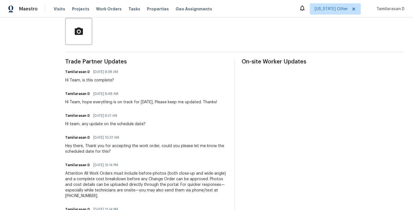
click at [113, 103] on div "Hi Team, hope everything is on track for [DATE], Please keep me updated. Thanks!" at bounding box center [141, 102] width 152 height 6
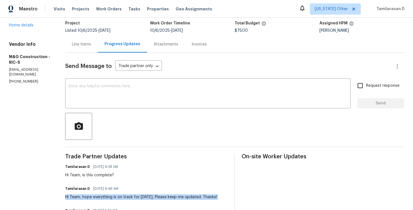
scroll to position [111, 0]
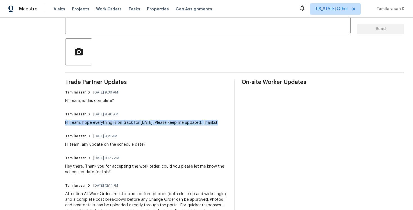
click at [87, 121] on div "Hi Team, hope everything is on track for [DATE], Please keep me updated. Thanks!" at bounding box center [141, 123] width 152 height 6
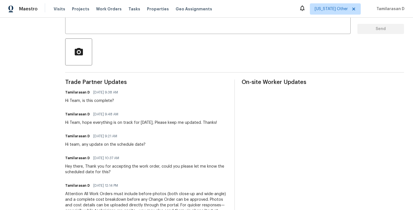
click at [87, 121] on div "Hi Team, hope everything is on track for [DATE], Please keep me updated. Thanks!" at bounding box center [141, 123] width 152 height 6
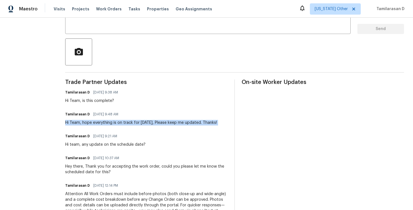
scroll to position [0, 0]
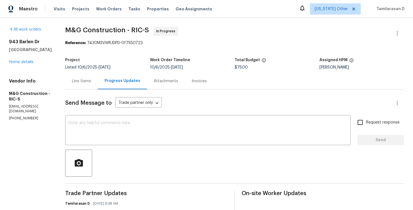
click at [28, 116] on p "[PHONE_NUMBER]" at bounding box center [30, 118] width 43 height 5
copy p "[PHONE_NUMBER]"
click at [22, 116] on section "All work orders [STREET_ADDRESS][PERSON_NAME] Home details Vendor Info M&G Cons…" at bounding box center [30, 201] width 43 height 349
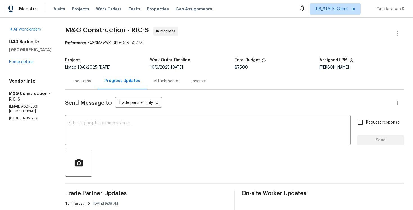
click at [22, 116] on section "All work orders 943 Barlen Dr Richmond, VA 23225 Home details Vendor Info M&G C…" at bounding box center [30, 201] width 43 height 349
click at [116, 140] on textarea at bounding box center [208, 131] width 279 height 20
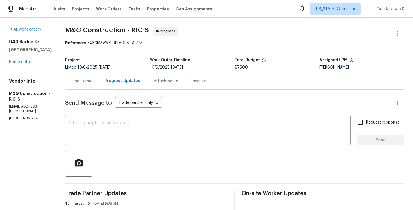
click at [80, 80] on div "Line Items" at bounding box center [81, 81] width 19 height 6
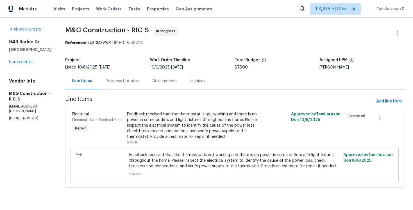
click at [117, 85] on div "Progress Updates" at bounding box center [122, 81] width 47 height 17
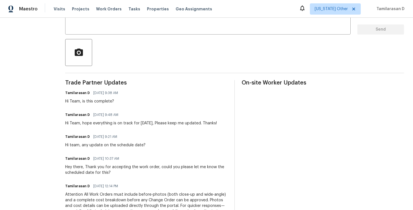
scroll to position [82, 0]
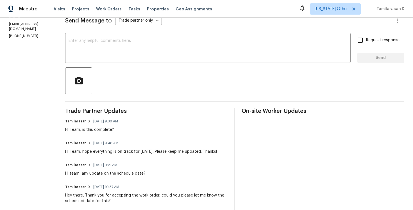
click at [103, 131] on div "Hi Team, is this complete?" at bounding box center [93, 130] width 56 height 6
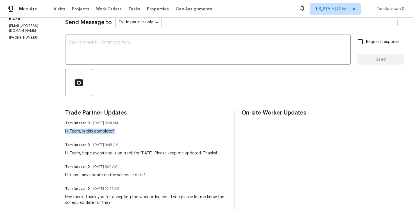
click at [104, 154] on div "Hi Team, hope everything is on track for today, Please keep me updated. Thanks!" at bounding box center [141, 154] width 152 height 6
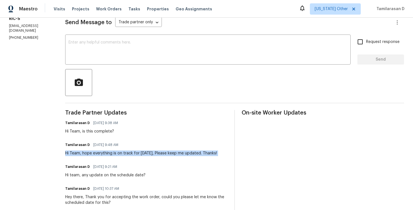
scroll to position [74, 0]
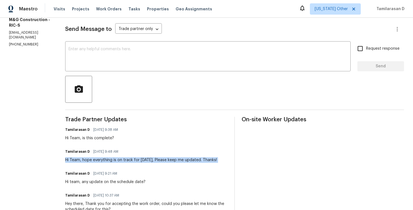
click at [116, 165] on div "Trade Partner Updates Tamilarasan D 10/13/2025 9:38 AM Hi Team, is this complet…" at bounding box center [146, 209] width 162 height 185
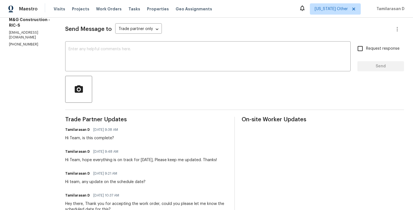
click at [116, 165] on div "Trade Partner Updates Tamilarasan D 10/13/2025 9:38 AM Hi Team, is this complet…" at bounding box center [146, 209] width 162 height 185
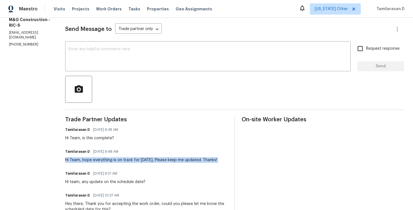
click at [116, 165] on div "Trade Partner Updates Tamilarasan D 10/13/2025 9:38 AM Hi Team, is this complet…" at bounding box center [146, 209] width 162 height 185
click at [117, 162] on div "Hi Team, hope everything is on track for today, Please keep me updated. Thanks!" at bounding box center [141, 160] width 152 height 6
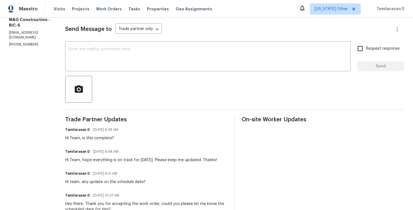
click at [117, 162] on div "Hi Team, hope everything is on track for today, Please keep me updated. Thanks!" at bounding box center [141, 160] width 152 height 6
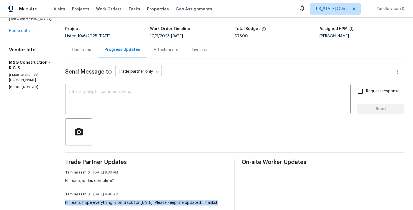
scroll to position [17, 0]
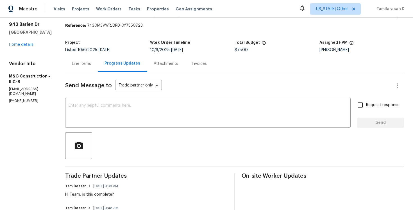
click at [29, 99] on p "(703) 864-2437" at bounding box center [30, 101] width 43 height 5
copy p "(703) 864-2437"
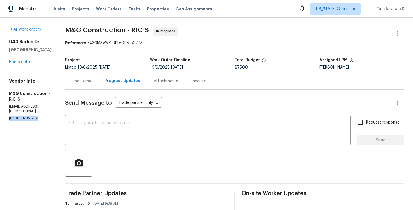
click at [84, 81] on div "Line Items" at bounding box center [81, 81] width 19 height 6
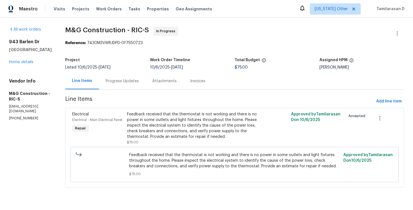
click at [121, 85] on div "Progress Updates" at bounding box center [122, 81] width 47 height 17
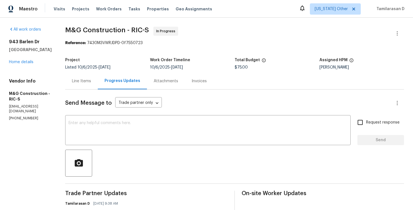
click at [86, 77] on div "Line Items" at bounding box center [81, 81] width 33 height 17
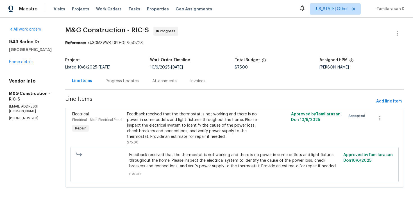
click at [115, 79] on div "Progress Updates" at bounding box center [122, 81] width 33 height 6
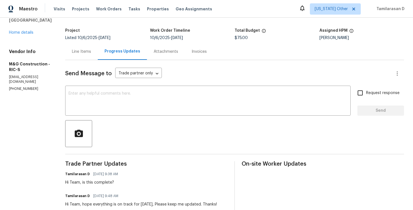
scroll to position [78, 0]
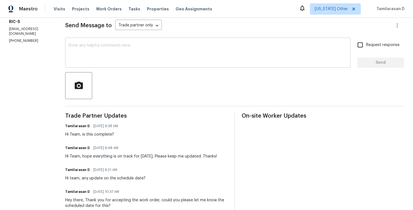
click at [106, 64] on div "x ​" at bounding box center [207, 53] width 285 height 29
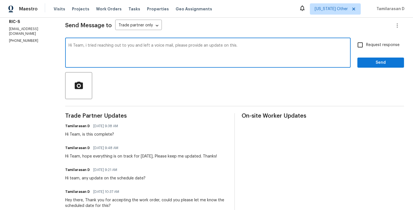
type textarea "Hi Team, i tried reaching out to you and left a voice mail, please provide an u…"
click at [357, 49] on input "Request response" at bounding box center [360, 45] width 12 height 12
checkbox input "true"
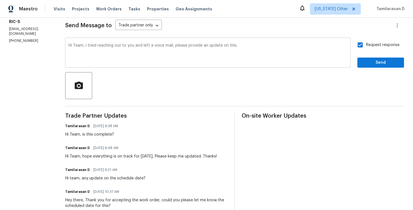
scroll to position [82, 0]
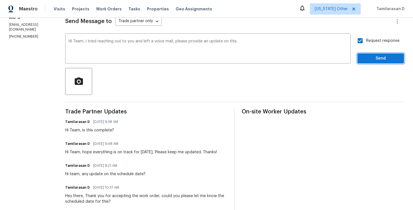
click at [376, 59] on span "Send" at bounding box center [381, 58] width 38 height 7
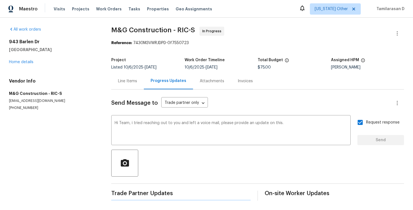
scroll to position [0, 0]
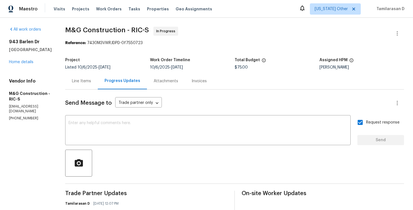
click at [80, 83] on div "Line Items" at bounding box center [81, 81] width 19 height 6
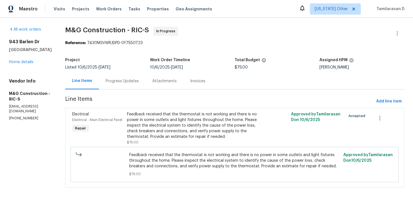
click at [120, 87] on div "Progress Updates" at bounding box center [122, 81] width 47 height 17
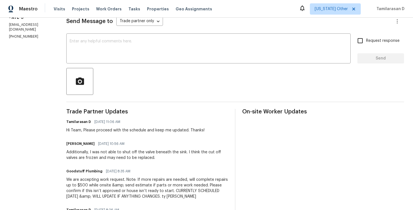
scroll to position [81, 0]
click at [98, 129] on div "Hi Team, Please proceed with the schedule and keep me updated. Thanks!" at bounding box center [135, 131] width 138 height 6
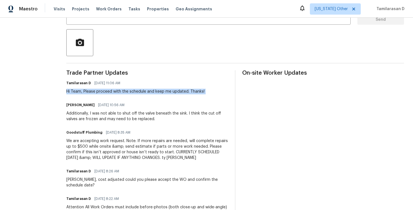
scroll to position [135, 0]
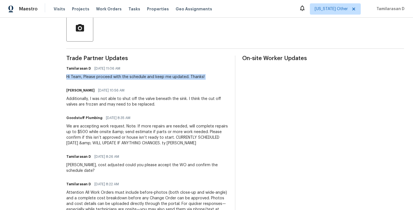
click at [117, 109] on div "Trade Partner Updates Tamilarasan D [DATE] 11:06 AM Hi Team, Please proceed wit…" at bounding box center [147, 176] width 162 height 241
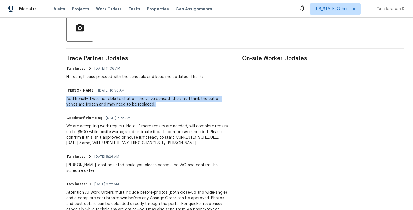
scroll to position [79, 0]
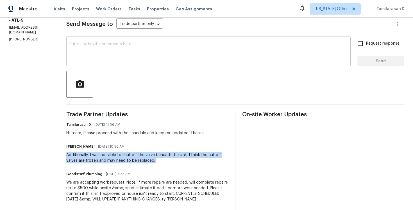
click at [104, 45] on textarea at bounding box center [209, 52] width 278 height 20
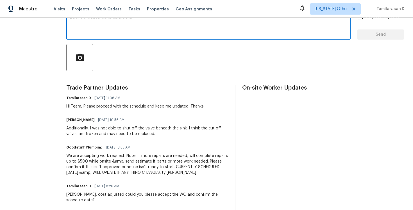
type textarea "J"
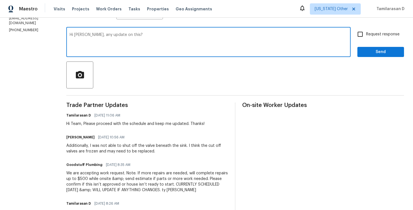
scroll to position [86, 0]
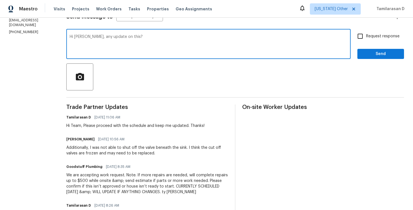
type textarea "Hi [PERSON_NAME], any update on this?"
click at [364, 37] on input "Request response" at bounding box center [360, 36] width 12 height 12
checkbox input "true"
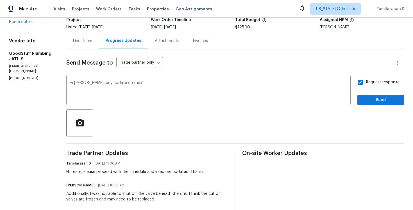
scroll to position [51, 0]
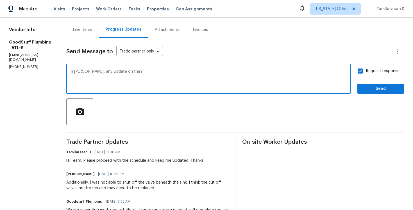
drag, startPoint x: 102, startPoint y: 72, endPoint x: 194, endPoint y: 74, distance: 91.3
click at [194, 74] on textarea "Hi [PERSON_NAME], any update on this?" at bounding box center [209, 80] width 278 height 20
click at [115, 71] on textarea "Hi [PERSON_NAME], hope this is on track for [DATE]" at bounding box center [209, 80] width 278 height 20
click at [178, 72] on textarea "Hi [PERSON_NAME], hope everything is on track for [DATE]" at bounding box center [209, 80] width 278 height 20
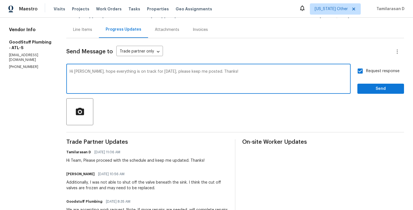
click at [244, 72] on textarea "Hi [PERSON_NAME], hope everything is on track for [DATE], please keep me posted…" at bounding box center [209, 80] width 278 height 20
click at [238, 71] on textarea "Hi [PERSON_NAME], hope everything is on track for [DATE], please keep me posted…" at bounding box center [209, 80] width 278 height 20
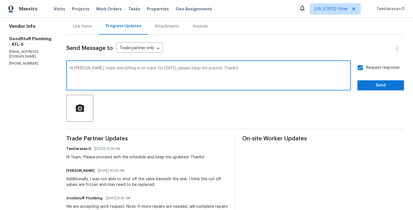
scroll to position [56, 0]
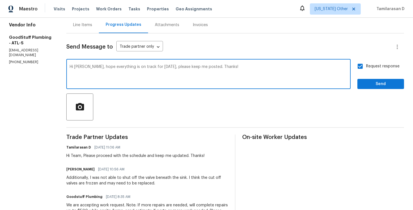
type textarea "Hi [PERSON_NAME], hope everything is on track for [DATE], please keep me posted…"
click at [366, 85] on span "Send" at bounding box center [381, 84] width 38 height 7
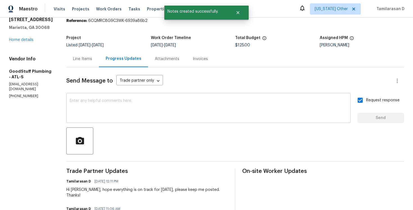
scroll to position [17, 0]
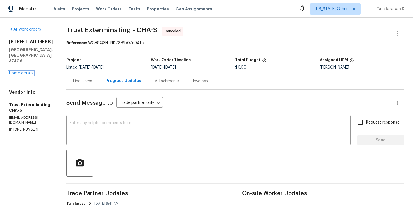
click at [29, 71] on link "Home details" at bounding box center [21, 73] width 24 height 4
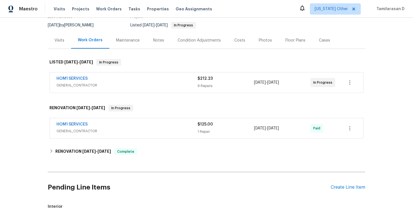
scroll to position [46, 0]
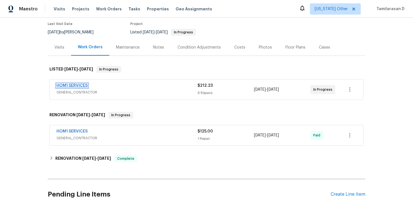
click at [83, 85] on link "HOM1 SERVICES" at bounding box center [71, 86] width 31 height 4
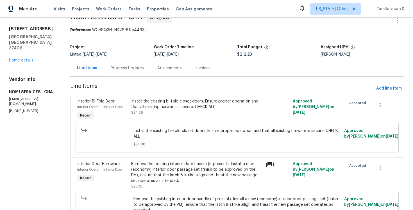
scroll to position [23, 0]
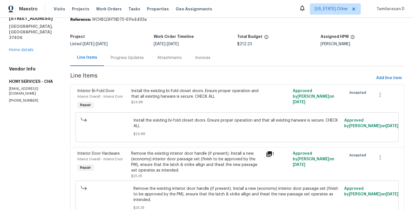
click at [116, 59] on div "Progress Updates" at bounding box center [127, 58] width 33 height 6
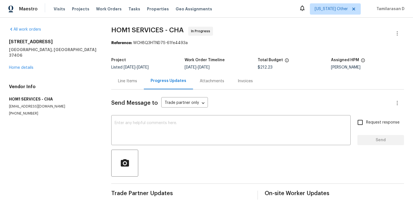
click at [115, 83] on div "Line Items" at bounding box center [127, 81] width 33 height 17
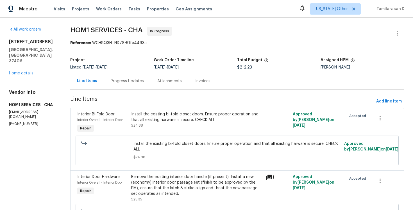
scroll to position [2, 0]
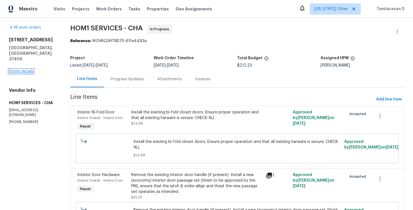
click at [26, 69] on link "Home details" at bounding box center [21, 71] width 24 height 4
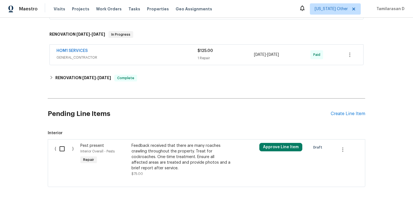
scroll to position [142, 0]
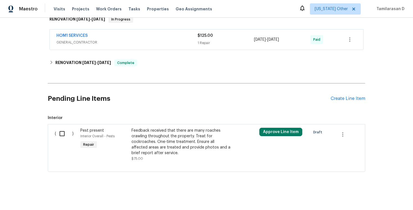
click at [58, 132] on input "checkbox" at bounding box center [64, 134] width 16 height 12
checkbox input "true"
click at [396, 194] on span "Create Work Order" at bounding box center [380, 196] width 37 height 7
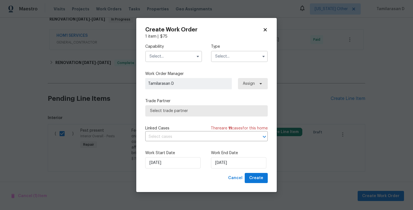
click at [228, 56] on input "text" at bounding box center [239, 56] width 57 height 11
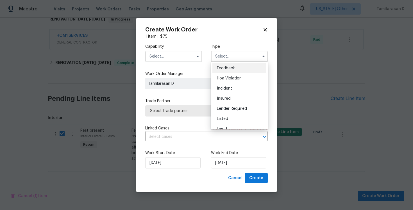
click at [221, 63] on ul "Feedback Hoa Violation Incident Insured Lender Required Listed Lwod Other Reit …" at bounding box center [239, 95] width 57 height 67
click at [219, 68] on span "Feedback" at bounding box center [226, 68] width 18 height 4
type input "Feedback"
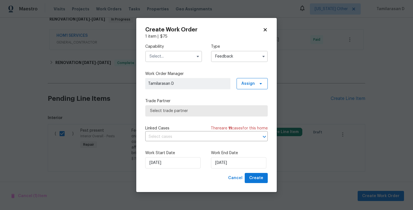
click at [167, 53] on input "text" at bounding box center [173, 56] width 57 height 11
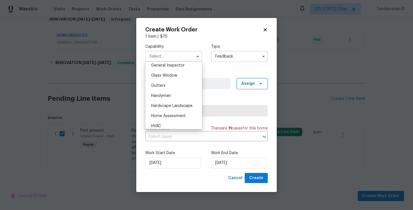
scroll to position [272, 0]
click at [158, 63] on span "General Contractor" at bounding box center [169, 65] width 36 height 4
type input "General Contractor"
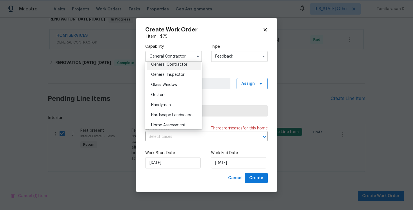
scroll to position [258, 0]
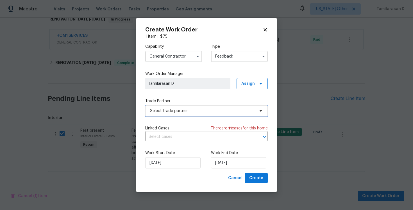
click at [176, 113] on span "Select trade partner" at bounding box center [202, 111] width 105 height 6
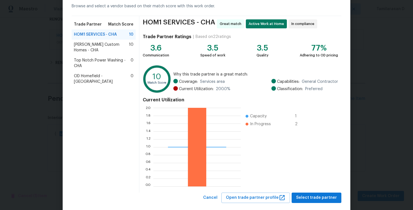
scroll to position [37, 0]
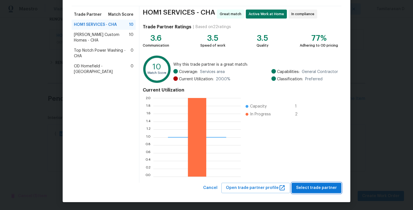
click at [324, 187] on span "Select trade partner" at bounding box center [316, 188] width 41 height 7
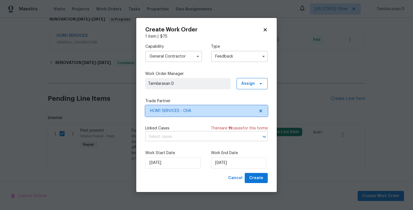
scroll to position [0, 0]
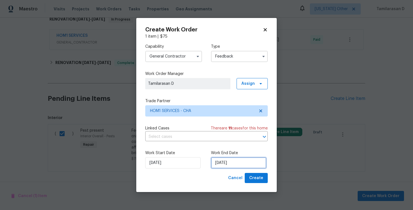
click at [220, 161] on input "14/10/2025" at bounding box center [238, 162] width 55 height 11
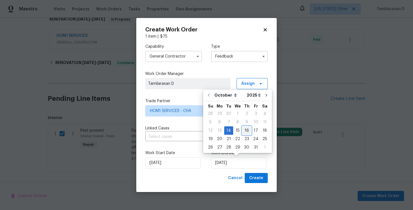
click at [246, 130] on div "16" at bounding box center [246, 131] width 9 height 8
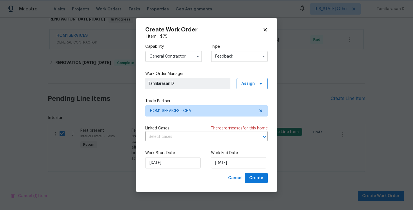
type input "16/10/2025"
click at [254, 178] on span "Create" at bounding box center [256, 178] width 14 height 7
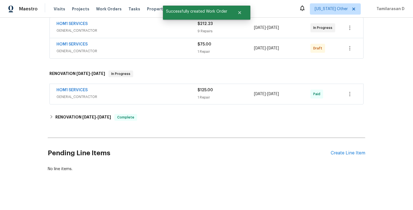
scroll to position [59, 0]
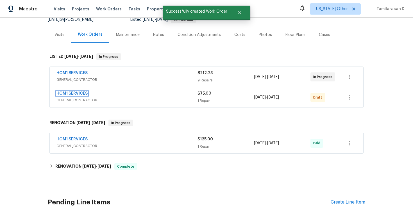
click at [71, 92] on link "HOM1 SERVICES" at bounding box center [71, 94] width 31 height 4
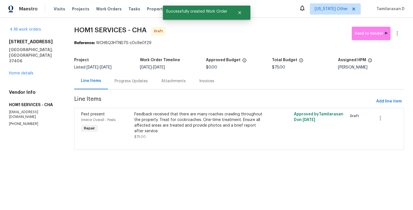
click at [126, 81] on div "Progress Updates" at bounding box center [131, 81] width 33 height 6
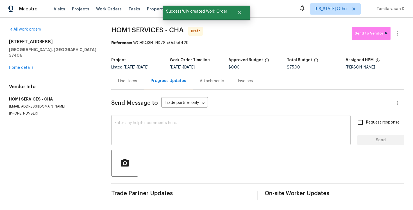
click at [138, 145] on div "x ​" at bounding box center [230, 131] width 239 height 29
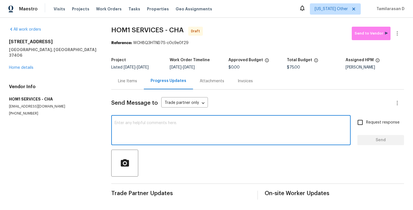
paste textarea "Hey, this is Tamil from Opendoor. I’m confirming you received the WO for the pr…"
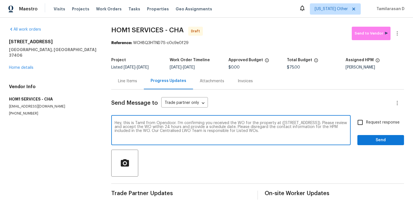
type textarea "Hey, this is Tamil from Opendoor. I’m confirming you received the WO for the pr…"
click at [364, 119] on input "Request response" at bounding box center [360, 123] width 12 height 12
checkbox input "true"
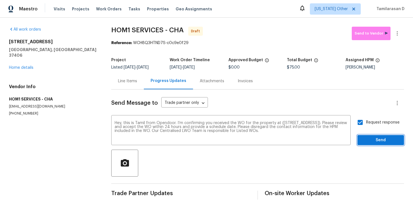
click at [373, 137] on span "Send" at bounding box center [381, 140] width 38 height 7
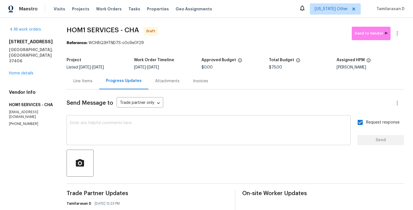
click at [147, 122] on textarea at bounding box center [208, 131] width 277 height 20
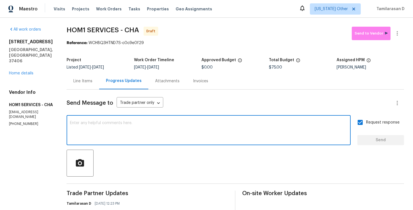
paste textarea "Attention All Work Orders must include before-photos (both close-up and wide-an…"
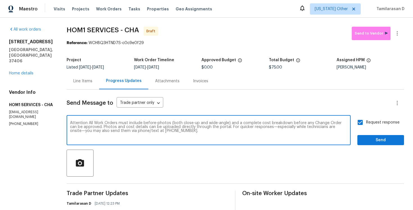
type textarea "Attention All Work Orders must include before-photos (both close-up and wide-an…"
click at [379, 141] on span "Send" at bounding box center [381, 140] width 38 height 7
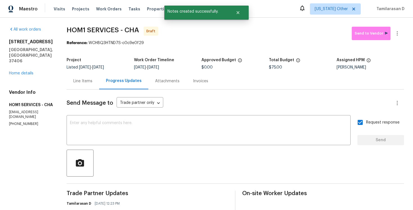
scroll to position [37, 0]
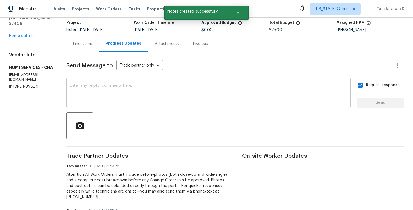
click at [115, 104] on div "x ​" at bounding box center [208, 93] width 284 height 29
paste textarea "Hi Team, can you let me know if you’re able to subcontract a pest TP and get th…"
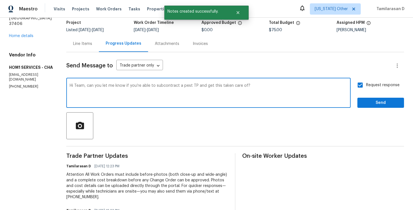
type textarea "Hi Team, can you let me know if you’re able to subcontract a pest TP and get th…"
click at [374, 101] on span "Send" at bounding box center [381, 102] width 38 height 7
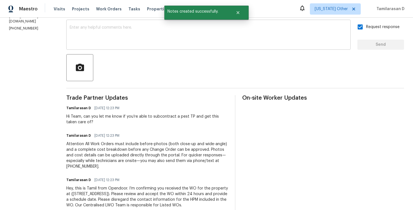
scroll to position [0, 0]
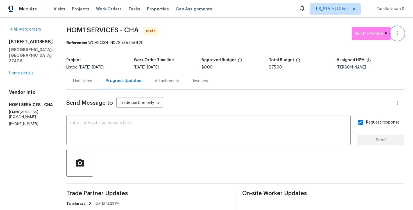
click at [398, 34] on icon "button" at bounding box center [397, 33] width 7 height 7
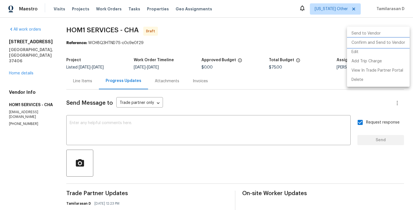
click at [367, 41] on li "Confirm and Send to Vendor" at bounding box center [378, 42] width 63 height 9
click at [199, 7] on div at bounding box center [206, 105] width 413 height 210
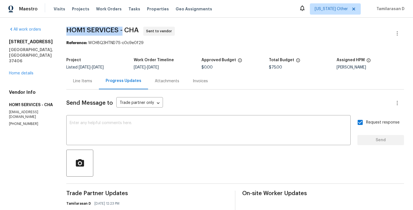
drag, startPoint x: 64, startPoint y: 30, endPoint x: 120, endPoint y: 30, distance: 56.2
click at [120, 30] on div "All work orders 2602 Forest Rd Chattanooga, TN 37406 Home details Vendor Info H…" at bounding box center [206, 169] width 413 height 302
copy span "HOM1 SERVICES -"
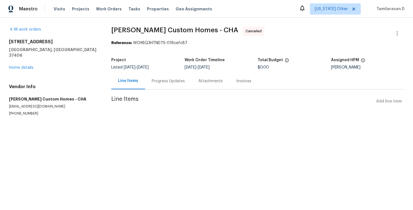
click at [145, 84] on div "Progress Updates" at bounding box center [168, 81] width 47 height 17
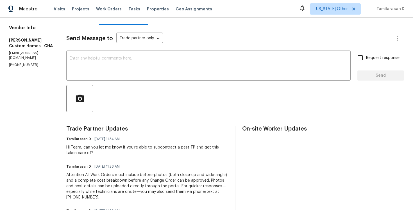
scroll to position [115, 0]
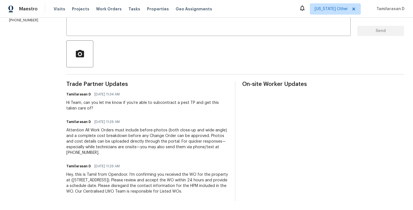
click at [118, 138] on div "Attention All Work Orders must include before-photos (both close-up and wide-an…" at bounding box center [147, 142] width 162 height 28
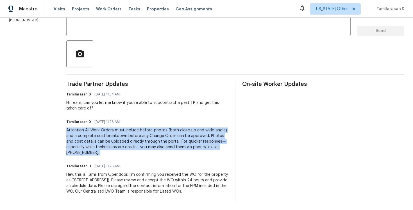
click at [107, 138] on div "Attention All Work Orders must include before-photos (both close-up and wide-an…" at bounding box center [147, 142] width 162 height 28
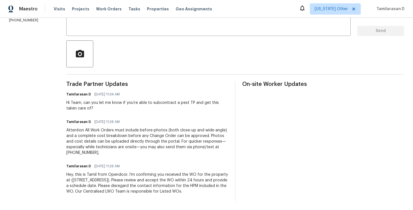
click at [107, 138] on div "Attention All Work Orders must include before-photos (both close-up and wide-an…" at bounding box center [147, 142] width 162 height 28
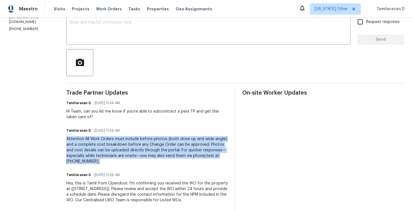
scroll to position [82, 0]
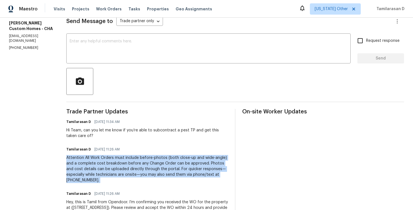
click at [93, 128] on div "Hi Team, can you let me know if you’re able to subcontract a pest TP and get th…" at bounding box center [147, 133] width 162 height 11
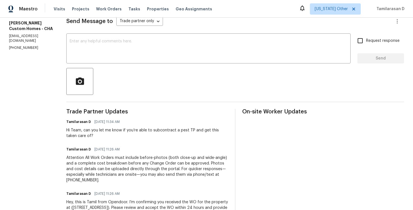
click at [93, 128] on div "Hi Team, can you let me know if you’re able to subcontract a pest TP and get th…" at bounding box center [147, 133] width 162 height 11
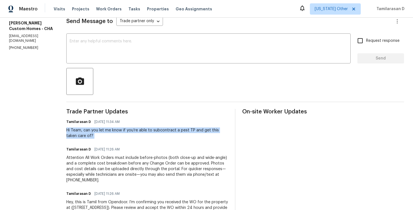
click at [89, 131] on div "Hi Team, can you let me know if you’re able to subcontract a pest TP and get th…" at bounding box center [147, 133] width 162 height 11
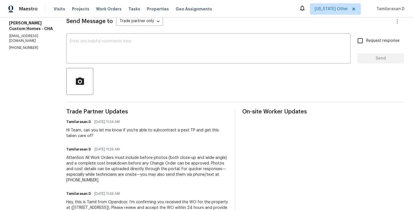
click at [89, 131] on div "Hi Team, can you let me know if you’re able to subcontract a pest TP and get th…" at bounding box center [147, 133] width 162 height 11
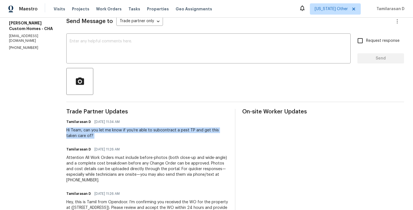
click at [121, 136] on div "Hi Team, can you let me know if you’re able to subcontract a pest TP and get th…" at bounding box center [147, 133] width 162 height 11
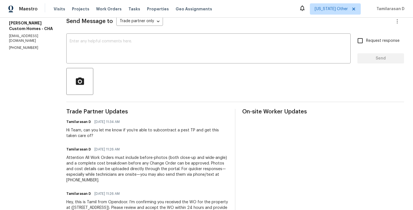
click at [121, 136] on div "Hi Team, can you let me know if you’re able to subcontract a pest TP and get th…" at bounding box center [147, 133] width 162 height 11
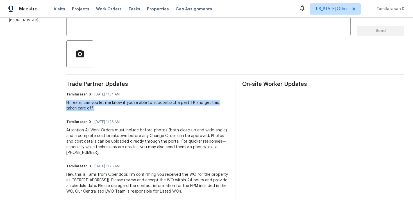
scroll to position [0, 0]
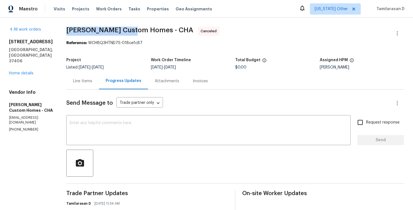
drag, startPoint x: 75, startPoint y: 28, endPoint x: 146, endPoint y: 32, distance: 70.6
click at [146, 32] on span "Rappa Custom Homes - CHA" at bounding box center [129, 30] width 127 height 7
copy span "Rappa Custom Homes"
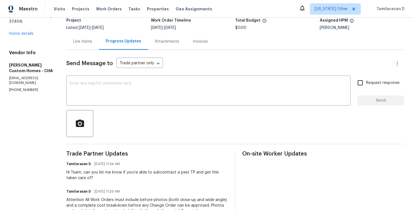
scroll to position [115, 0]
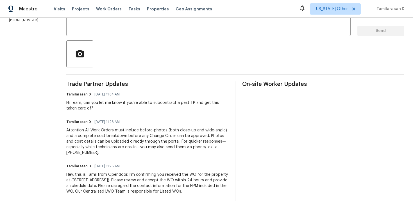
click at [101, 181] on div "Hey, this is Tamil from Opendoor. I’m confirming you received the WO for the pr…" at bounding box center [147, 183] width 162 height 22
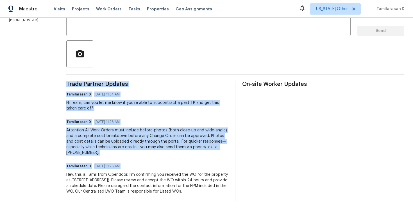
copy div "Trade Partner Updates Tamilarasan D 10/13/2025 11:34 AM Hi Team, can you let me…"
click at [94, 132] on div "Attention All Work Orders must include before-photos (both close-up and wide-an…" at bounding box center [147, 142] width 162 height 28
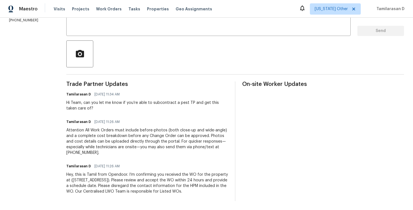
click at [94, 132] on div "Attention All Work Orders must include before-photos (both close-up and wide-an…" at bounding box center [147, 142] width 162 height 28
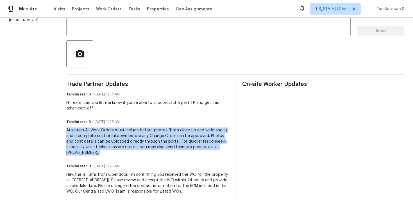
click at [103, 100] on div "Hi Team, can you let me know if you’re able to subcontract a pest TP and get th…" at bounding box center [147, 105] width 162 height 11
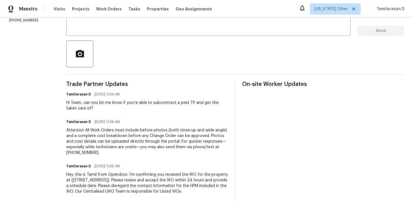
click at [103, 100] on div "Hi Team, can you let me know if you’re able to subcontract a pest TP and get th…" at bounding box center [147, 105] width 162 height 11
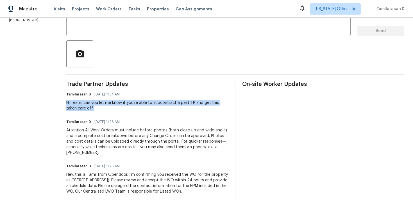
copy div "Hi Team, can you let me know if you’re able to subcontract a pest TP and get th…"
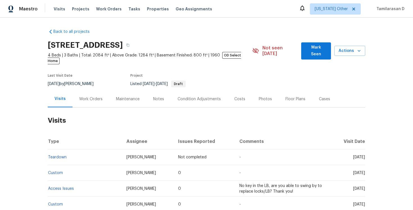
click at [88, 85] on div "Last Visit Date [DATE] by [PERSON_NAME] Project Listed [DATE] - [DATE] Draft" at bounding box center [143, 81] width 190 height 20
click at [88, 98] on div "Work Orders" at bounding box center [90, 99] width 37 height 17
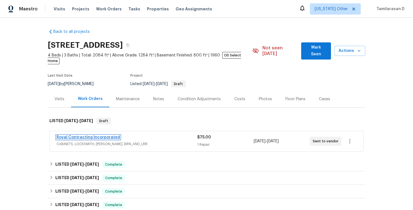
click at [82, 135] on link "Royal Contracting Incorporated" at bounding box center [87, 137] width 63 height 4
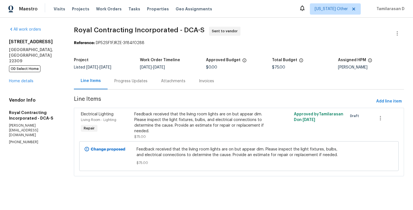
click at [141, 81] on div "Progress Updates" at bounding box center [130, 81] width 33 height 6
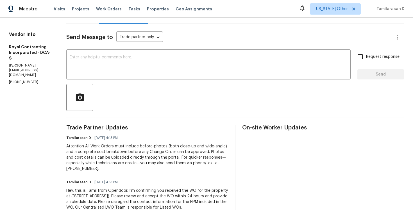
scroll to position [87, 0]
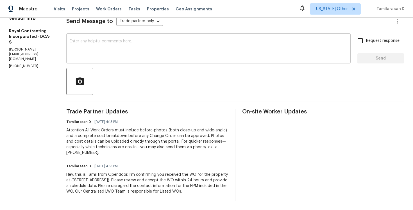
click at [113, 49] on textarea at bounding box center [209, 49] width 278 height 20
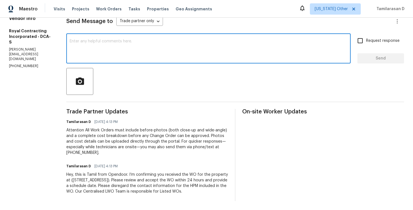
scroll to position [37, 0]
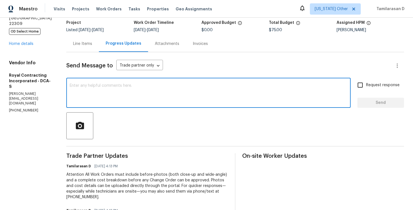
paste textarea "Hello Team, Please confirm your availability by accepting this work order with …"
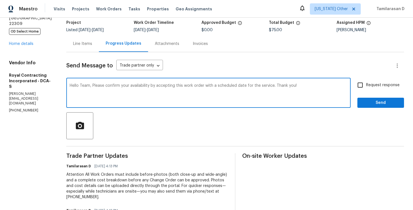
type textarea "Hello Team, Please confirm your availability by accepting this work order with …"
click at [354, 86] on div "Hello Team, Please confirm your availability by accepting this work order with …" at bounding box center [235, 93] width 338 height 29
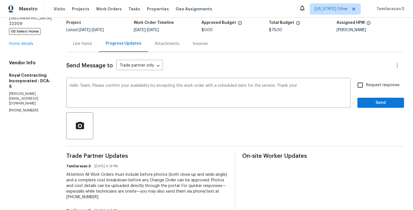
click at [361, 85] on input "Request response" at bounding box center [360, 85] width 12 height 12
checkbox input "true"
click at [370, 102] on span "Send" at bounding box center [381, 102] width 38 height 7
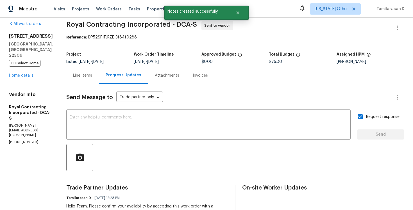
scroll to position [0, 0]
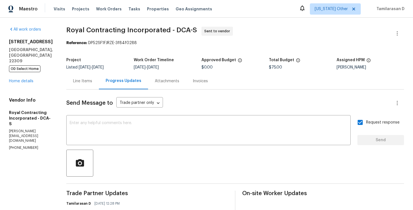
click at [30, 145] on p "(703) 498-9323" at bounding box center [31, 147] width 44 height 5
copy p "(703) 498-9323"
click at [114, 122] on textarea at bounding box center [209, 131] width 278 height 20
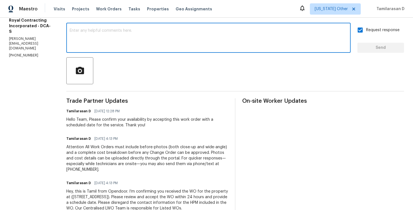
scroll to position [93, 0]
click at [118, 122] on div "Hello Team, Please confirm your availability by accepting this work order with …" at bounding box center [147, 122] width 162 height 11
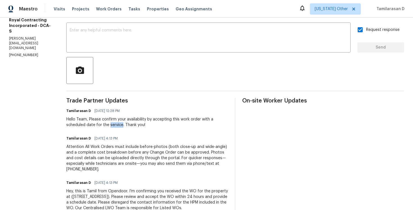
click at [118, 122] on div "Hello Team, Please confirm your availability by accepting this work order with …" at bounding box center [147, 122] width 162 height 11
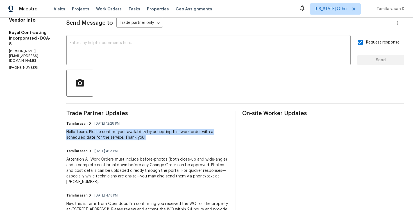
scroll to position [85, 0]
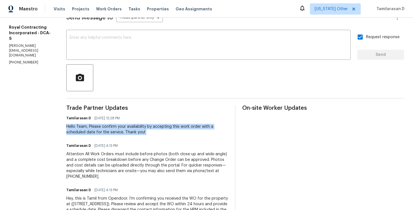
click at [128, 130] on div "Hello Team, Please confirm your availability by accepting this work order with …" at bounding box center [147, 129] width 162 height 11
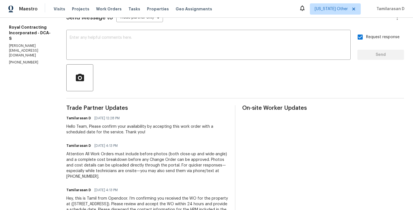
scroll to position [0, 0]
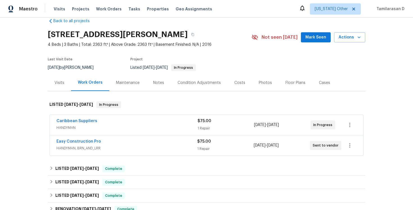
scroll to position [21, 0]
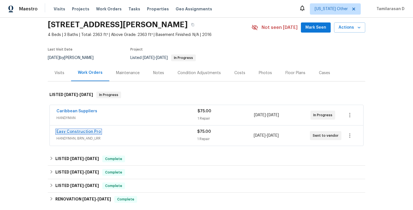
click at [70, 132] on link "Easy Construction Pro" at bounding box center [78, 132] width 44 height 4
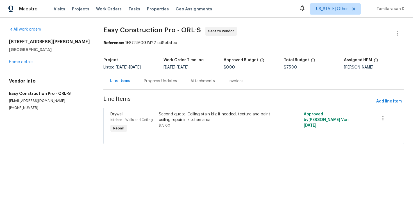
click at [143, 72] on div "Project Listed [DATE] - [DATE] Work Order Timeline [DATE] - [DATE] Approved Bud…" at bounding box center [253, 64] width 301 height 18
click at [149, 81] on div "Progress Updates" at bounding box center [160, 81] width 33 height 6
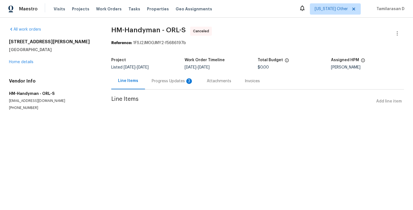
click at [155, 78] on div "Progress Updates 3" at bounding box center [172, 81] width 55 height 17
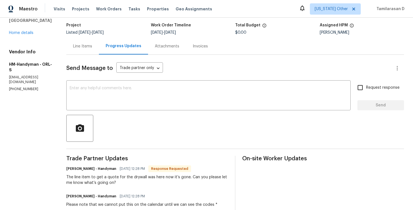
scroll to position [87, 0]
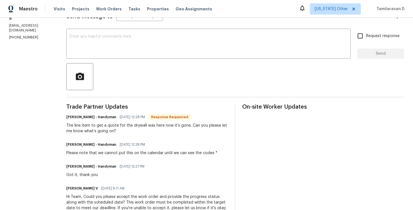
click at [145, 115] on span "[DATE] 12:28 PM" at bounding box center [132, 117] width 25 height 6
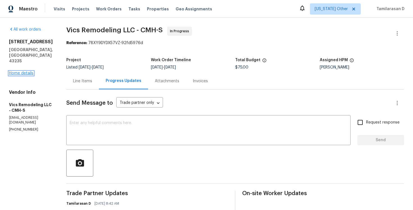
click at [24, 71] on link "Home details" at bounding box center [21, 73] width 24 height 4
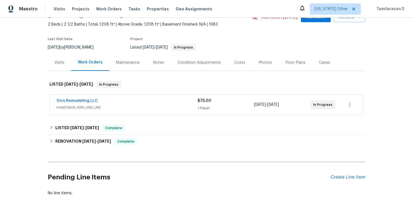
scroll to position [55, 0]
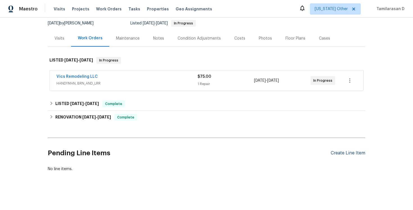
click at [337, 151] on div "Create Line Item" at bounding box center [348, 153] width 35 height 5
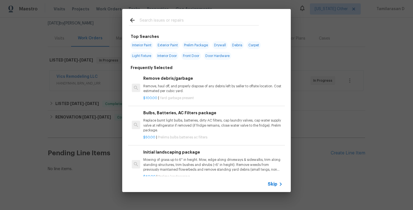
click at [281, 184] on icon at bounding box center [281, 184] width 2 height 3
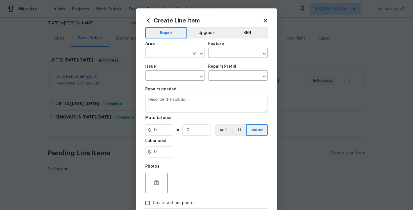
click at [179, 54] on input "text" at bounding box center [167, 53] width 44 height 9
click at [176, 73] on li "Interior Overall" at bounding box center [175, 75] width 60 height 9
type input "Interior Overall"
click at [215, 58] on input "text" at bounding box center [230, 53] width 44 height 9
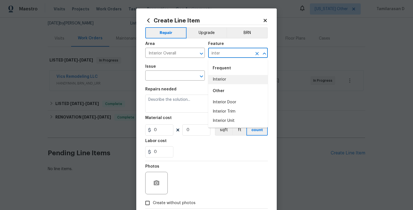
click at [225, 75] on li "Interior" at bounding box center [238, 79] width 60 height 9
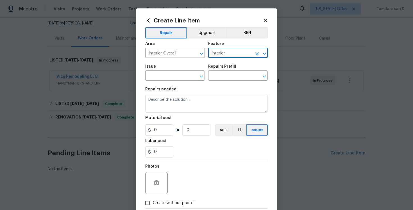
type input "Interior"
click at [167, 81] on span "Issue ​" at bounding box center [175, 72] width 60 height 23
click at [167, 78] on input "text" at bounding box center [167, 76] width 44 height 9
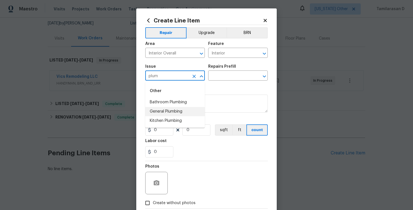
click at [162, 112] on li "General Plumbing" at bounding box center [175, 111] width 60 height 9
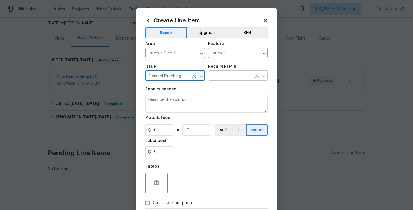
type input "General Plumbing"
click at [217, 79] on input "text" at bounding box center [230, 76] width 44 height 9
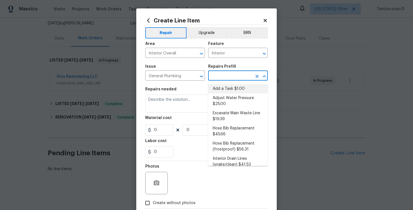
click at [217, 86] on li "Add a Task $1.00" at bounding box center [238, 88] width 60 height 9
type input "Plumbing"
type input "Add a Task $1.00"
type textarea "HPM to detail"
type input "1"
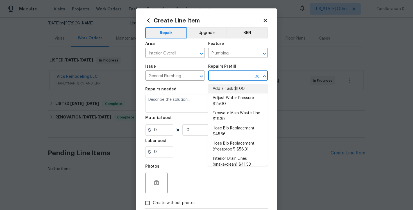
type input "1"
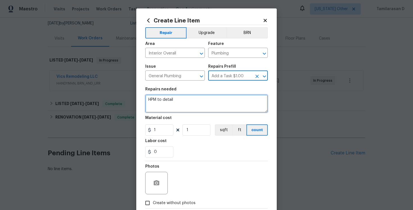
click at [160, 103] on textarea "HPM to detail" at bounding box center [206, 104] width 122 height 18
paste textarea "Please provide a price quote for the city is requesting replacement the main 1"…"
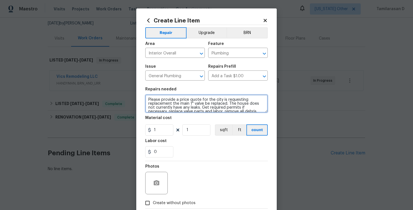
scroll to position [9, 0]
type textarea "Please provide a price quote for the city is requesting replacement the main 1"…"
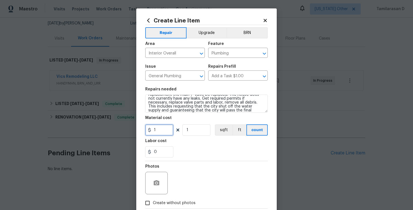
click at [164, 128] on input "1" at bounding box center [159, 129] width 28 height 11
click at [186, 149] on div "0" at bounding box center [206, 151] width 122 height 11
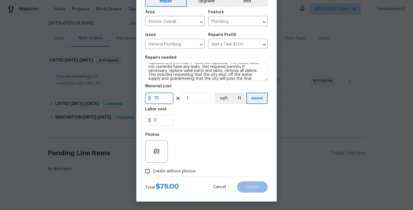
click at [160, 103] on input "75" at bounding box center [159, 98] width 28 height 11
type input "125"
click at [179, 129] on section "Repairs needed Please provide a price quote for the city is requesting replacem…" at bounding box center [206, 90] width 122 height 77
click at [158, 151] on icon "button" at bounding box center [157, 151] width 6 height 5
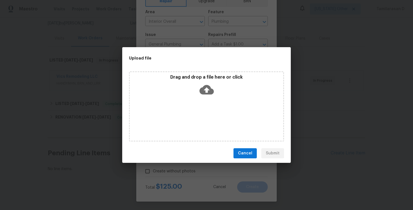
click at [209, 93] on icon at bounding box center [206, 90] width 14 height 10
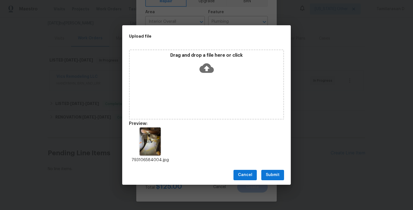
click at [268, 172] on span "Submit" at bounding box center [273, 175] width 14 height 7
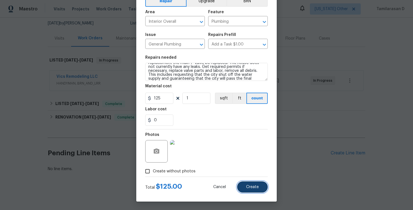
click at [249, 186] on span "Create" at bounding box center [252, 187] width 13 height 4
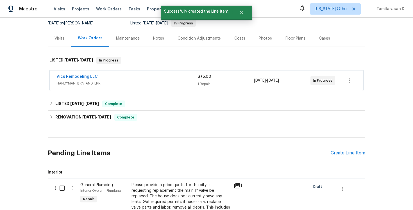
click at [62, 188] on input "checkbox" at bounding box center [64, 188] width 16 height 12
checkbox input "true"
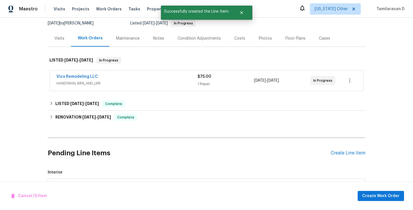
scroll to position [158, 0]
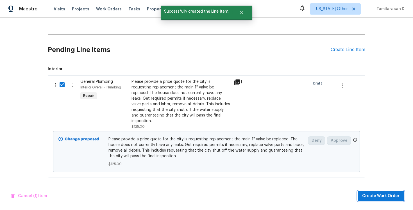
click at [369, 198] on span "Create Work Order" at bounding box center [380, 196] width 37 height 7
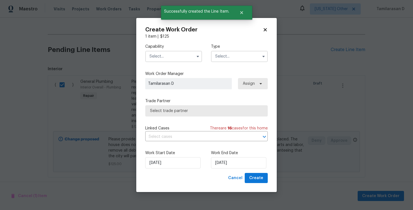
click at [229, 56] on input "text" at bounding box center [239, 56] width 57 height 11
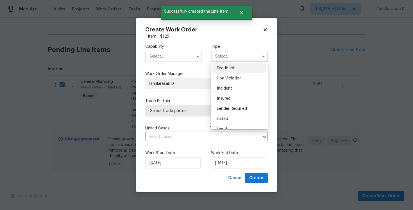
click at [222, 64] on div "Feedback" at bounding box center [239, 68] width 54 height 10
type input "Feedback"
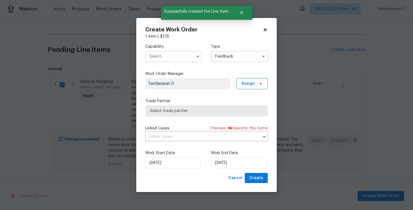
click at [181, 61] on input "text" at bounding box center [173, 56] width 57 height 11
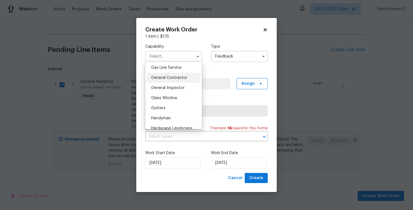
scroll to position [254, 0]
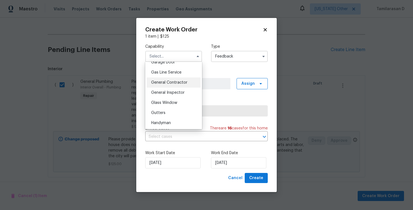
click at [159, 83] on span "General Contractor" at bounding box center [169, 83] width 36 height 4
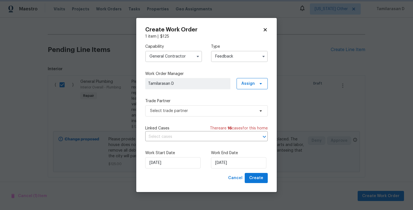
type input "General Contractor"
click at [174, 112] on span "Select trade partner" at bounding box center [202, 111] width 105 height 6
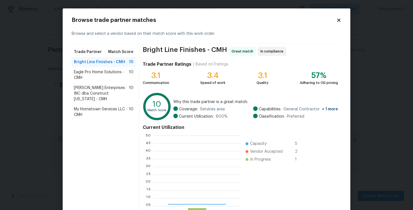
scroll to position [79, 87]
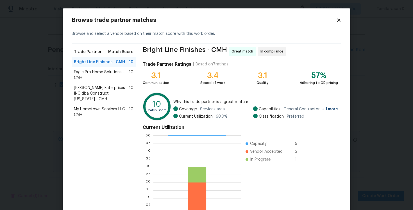
click at [86, 76] on span "Eagle Pro Home Solutions - CMH" at bounding box center [101, 74] width 55 height 11
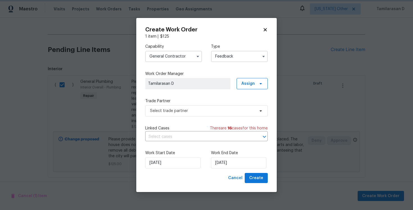
click at [47, 21] on body "Maestro Visits Projects Work Orders Tasks Properties Geo Assignments Alaska Oth…" at bounding box center [206, 105] width 413 height 210
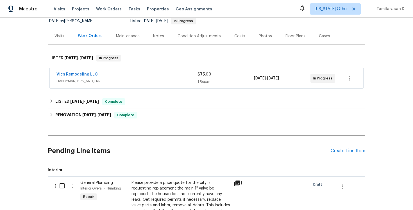
scroll to position [122, 0]
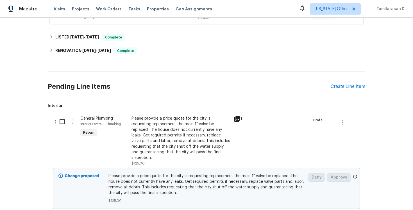
click at [68, 122] on input "checkbox" at bounding box center [64, 122] width 16 height 12
checkbox input "true"
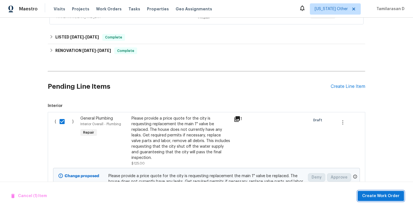
click at [367, 197] on span "Create Work Order" at bounding box center [380, 196] width 37 height 7
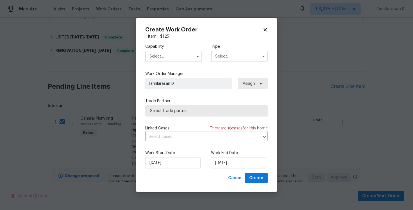
click at [249, 52] on input "text" at bounding box center [239, 56] width 57 height 11
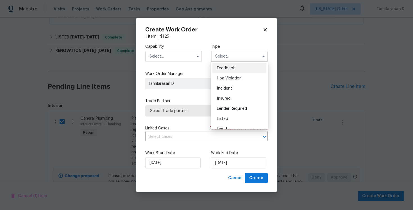
click at [223, 67] on span "Feedback" at bounding box center [226, 68] width 18 height 4
type input "Feedback"
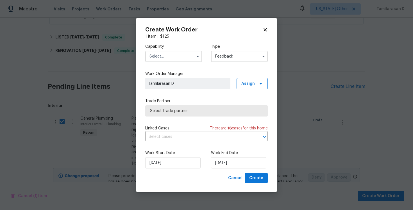
click at [179, 55] on input "text" at bounding box center [173, 56] width 57 height 11
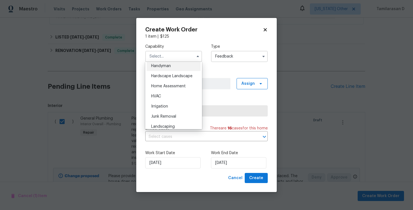
click at [158, 69] on div "Handyman" at bounding box center [174, 66] width 54 height 10
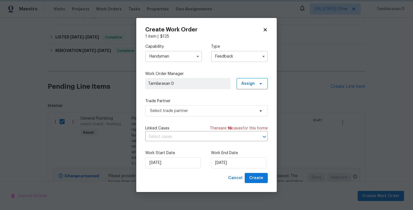
scroll to position [299, 0]
click at [166, 114] on span "Select trade partner" at bounding box center [206, 110] width 122 height 11
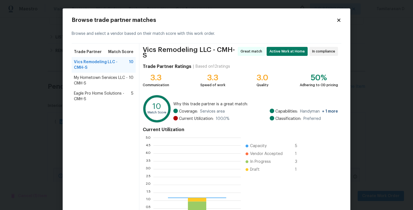
scroll to position [79, 87]
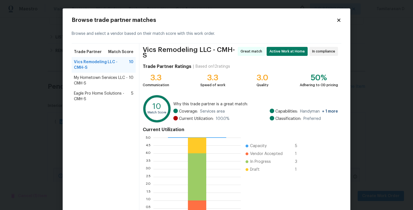
click at [338, 19] on icon at bounding box center [338, 20] width 3 height 3
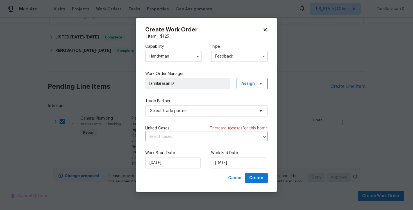
click at [168, 54] on input "Handyman" at bounding box center [173, 56] width 57 height 11
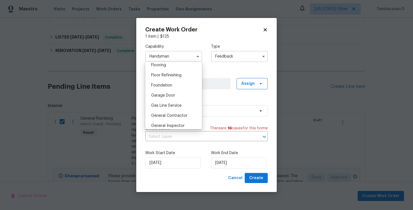
scroll to position [231, 0]
click at [158, 104] on div "General Contractor" at bounding box center [174, 106] width 54 height 10
type input "General Contractor"
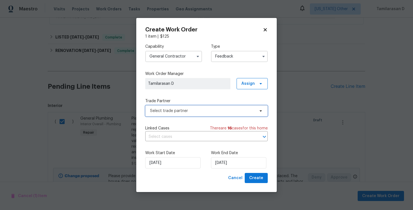
click at [164, 112] on span "Select trade partner" at bounding box center [202, 111] width 105 height 6
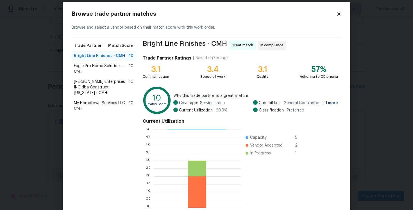
scroll to position [13, 0]
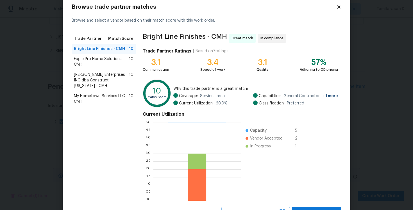
click at [105, 63] on span "Eagle Pro Home Solutions - CMH" at bounding box center [101, 61] width 55 height 11
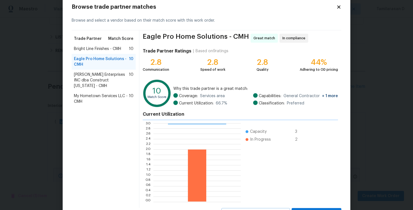
scroll to position [19, 0]
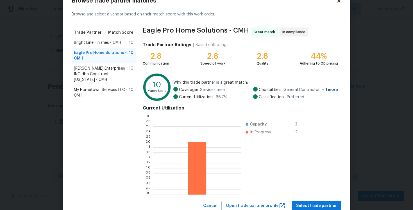
click at [97, 43] on span "Bright Line Finishes - CMH" at bounding box center [97, 43] width 47 height 6
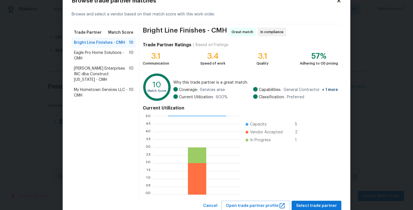
click at [114, 76] on span "Strick Enterprises INC dba Construct Ohio - CMH" at bounding box center [101, 74] width 55 height 17
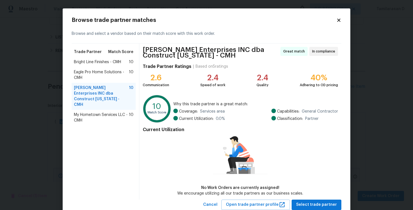
click at [87, 62] on span "Bright Line Finishes - CMH" at bounding box center [97, 62] width 47 height 6
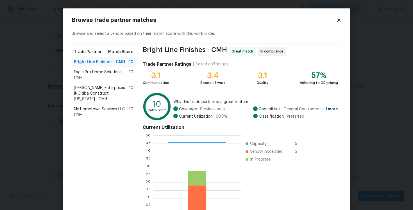
scroll to position [38, 0]
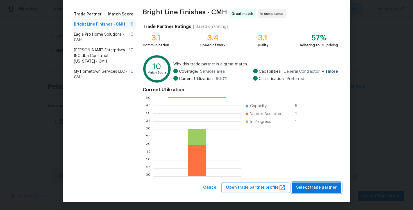
click at [312, 189] on span "Select trade partner" at bounding box center [316, 187] width 41 height 7
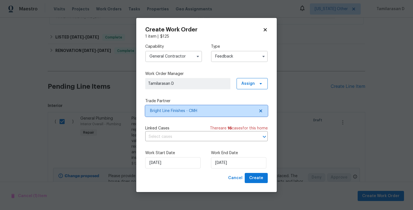
scroll to position [0, 0]
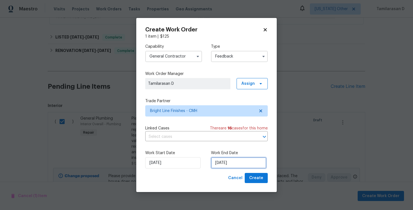
click at [225, 163] on input "14/10/2025" at bounding box center [238, 162] width 55 height 11
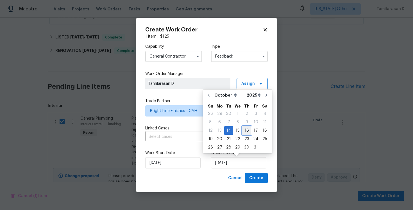
click at [244, 129] on div "16" at bounding box center [246, 131] width 9 height 8
type input "16/10/2025"
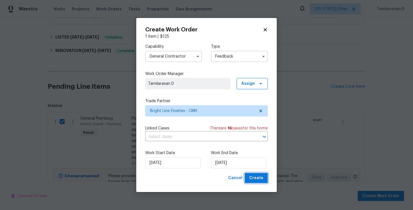
click at [260, 180] on span "Create" at bounding box center [256, 178] width 14 height 7
checkbox input "false"
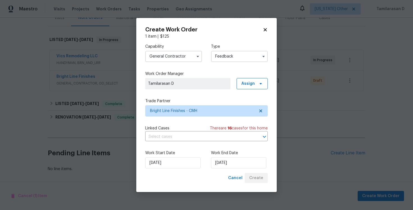
scroll to position [76, 0]
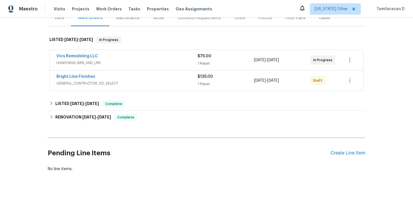
click at [75, 74] on span "Bright Line Finishes" at bounding box center [75, 77] width 39 height 6
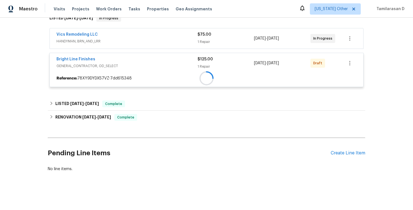
scroll to position [122, 0]
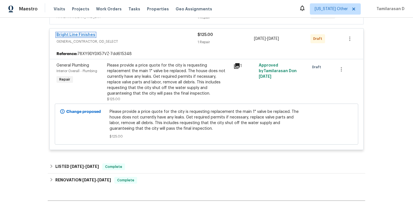
click at [76, 35] on link "Bright Line Finishes" at bounding box center [75, 35] width 39 height 4
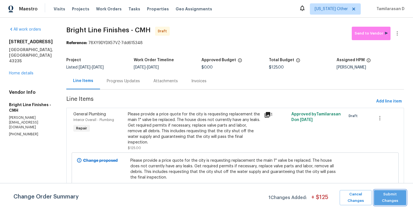
click at [384, 197] on span "Submit Changes" at bounding box center [390, 197] width 27 height 13
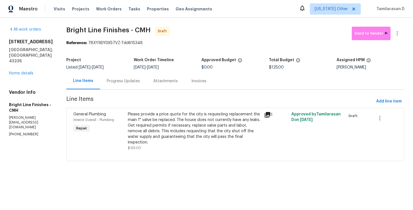
click at [113, 83] on div "Progress Updates" at bounding box center [123, 81] width 33 height 6
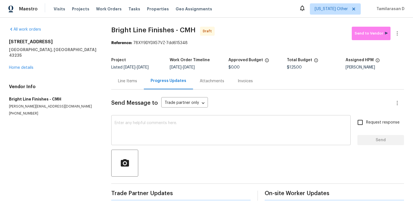
click at [124, 122] on textarea at bounding box center [231, 131] width 233 height 20
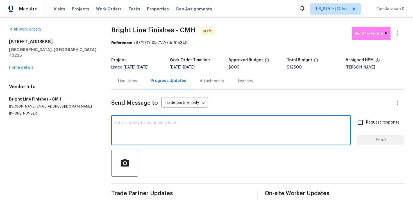
paste textarea "Hey, this is Tamil from Opendoor. I’m confirming you received the WO for the pr…"
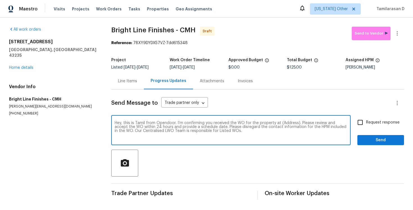
click at [284, 124] on textarea "Hey, this is Tamil from Opendoor. I’m confirming you received the WO for the pr…" at bounding box center [231, 131] width 233 height 20
paste textarea "1813 Worthington Run Dr # A, Columbus, OH 43235"
type textarea "Hey, this is Tamil from Opendoor. I’m confirming you received the WO for the pr…"
click at [365, 121] on input "Request response" at bounding box center [360, 123] width 12 height 12
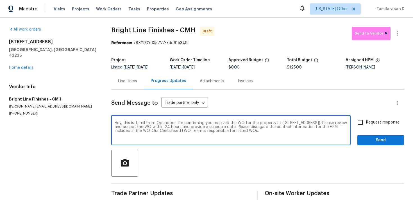
checkbox input "true"
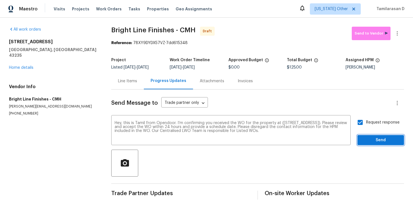
click at [372, 136] on button "Send" at bounding box center [380, 140] width 47 height 10
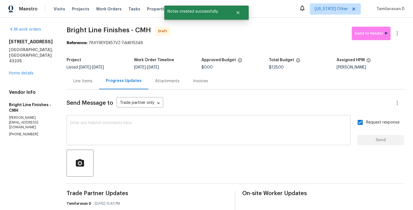
click at [131, 120] on div "x ​" at bounding box center [209, 131] width 284 height 29
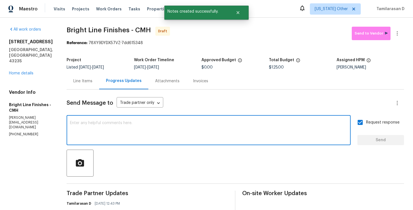
paste textarea "Attention All Work Orders must include before-photos (both close-up and wide-an…"
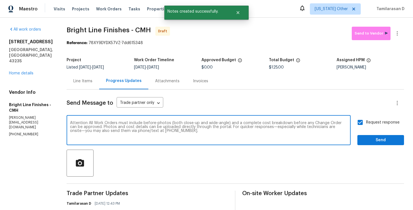
type textarea "Attention All Work Orders must include before-photos (both close-up and wide-an…"
click at [372, 137] on span "Send" at bounding box center [381, 140] width 38 height 7
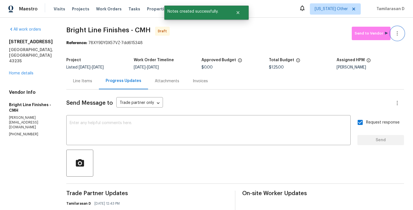
click at [399, 31] on icon "button" at bounding box center [397, 33] width 7 height 7
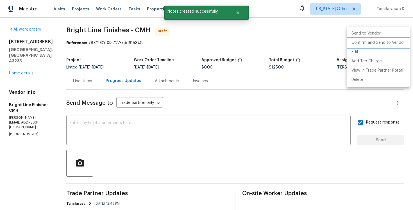
click at [362, 42] on li "Confirm and Send to Vendor" at bounding box center [378, 42] width 63 height 9
click at [231, 38] on div at bounding box center [206, 105] width 413 height 210
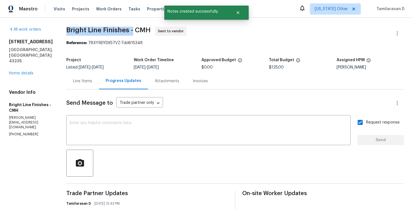
drag, startPoint x: 65, startPoint y: 28, endPoint x: 130, endPoint y: 33, distance: 65.4
click at [130, 33] on span "Bright Line Finishes - CMH" at bounding box center [108, 30] width 84 height 7
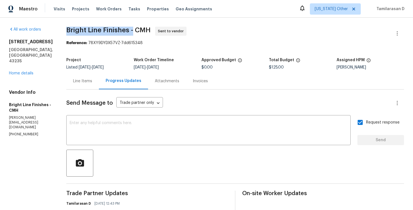
copy span "Bright Line Finishes -"
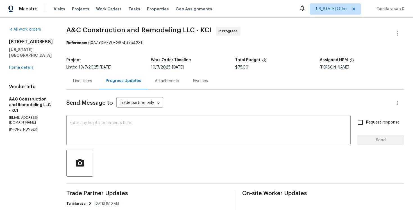
click at [95, 55] on div "Project Listed [DATE] - [DATE] Work Order Timeline [DATE] - [DATE] Total Budget…" at bounding box center [235, 64] width 338 height 18
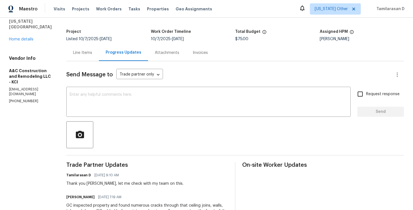
scroll to position [1, 0]
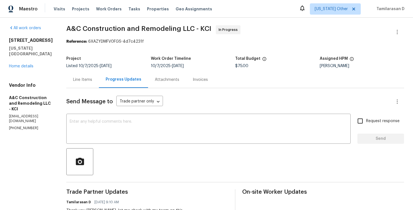
click at [24, 58] on div "[STREET_ADDRESS][US_STATE] Home details" at bounding box center [31, 53] width 44 height 31
click at [25, 64] on link "Home details" at bounding box center [21, 66] width 24 height 4
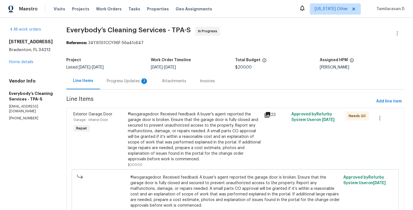
click at [149, 84] on div "Progress Updates 3" at bounding box center [127, 81] width 55 height 17
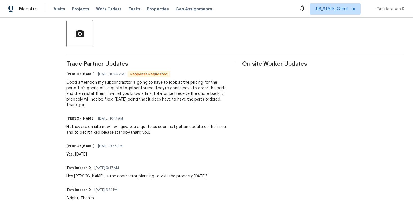
scroll to position [133, 0]
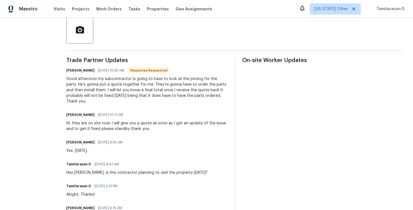
click at [131, 101] on div "Good afternoon my subcontractor is going to have to look at the pricing for the…" at bounding box center [147, 90] width 162 height 28
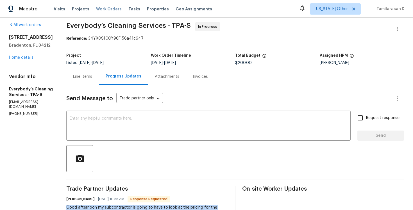
scroll to position [0, 0]
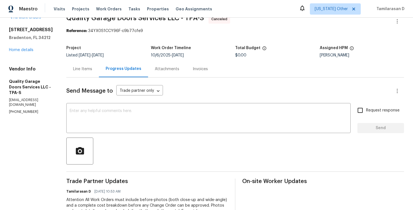
scroll to position [19, 0]
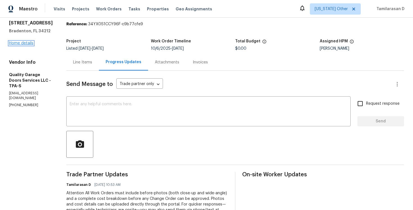
click at [25, 42] on link "Home details" at bounding box center [21, 43] width 24 height 4
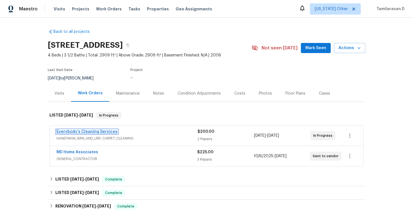
click at [104, 132] on link "Everybody’s Cleaning Services" at bounding box center [86, 132] width 61 height 4
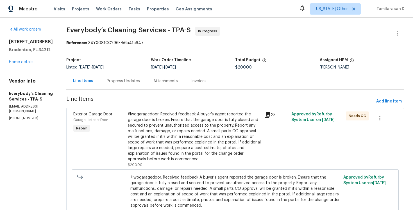
click at [140, 80] on div "Progress Updates" at bounding box center [123, 81] width 33 height 6
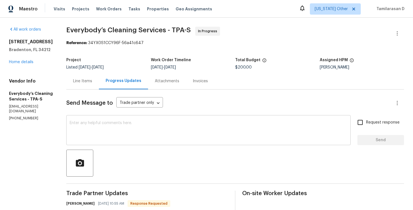
scroll to position [25, 0]
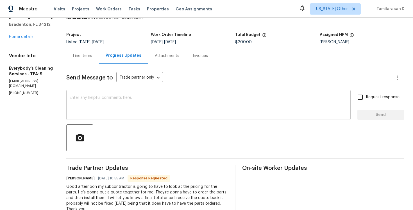
click at [123, 111] on textarea at bounding box center [209, 106] width 278 height 20
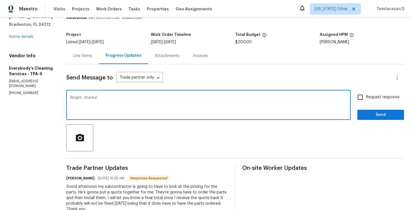
type textarea "Alright, thanks!"
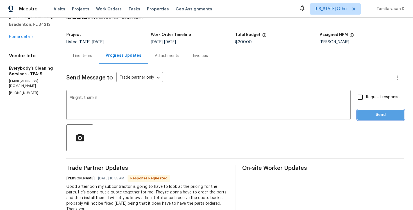
click at [367, 115] on span "Send" at bounding box center [381, 115] width 38 height 7
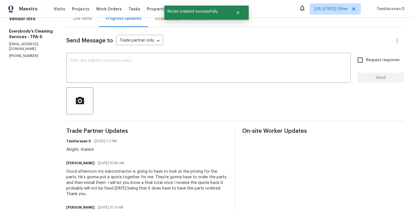
scroll to position [88, 0]
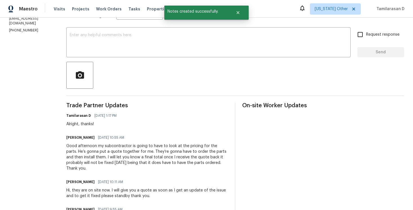
click at [119, 152] on div "Good afternoon my subcontractor is going to have to look at the pricing for the…" at bounding box center [147, 157] width 162 height 28
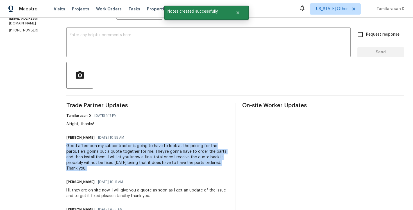
copy div "Good afternoon my subcontractor is going to have to look at the pricing for the…"
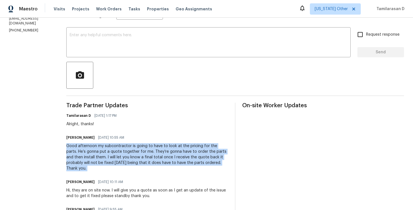
copy div "Good afternoon my subcontractor is going to have to look at the pricing for the…"
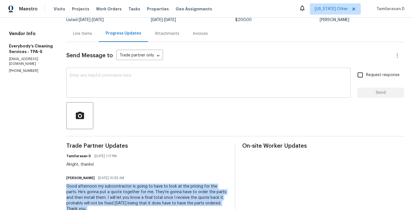
scroll to position [0, 0]
